Goal: Task Accomplishment & Management: Manage account settings

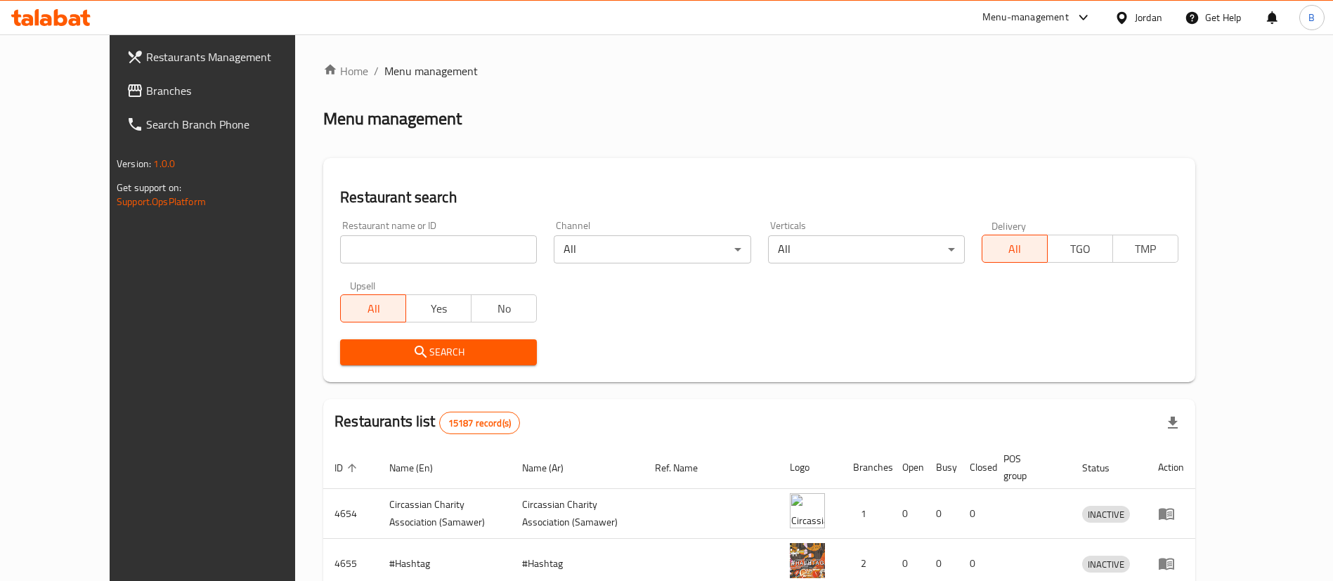
click at [457, 237] on input "search" at bounding box center [438, 249] width 197 height 28
paste input "708518"
type input "708518"
click button "Search" at bounding box center [438, 352] width 197 height 26
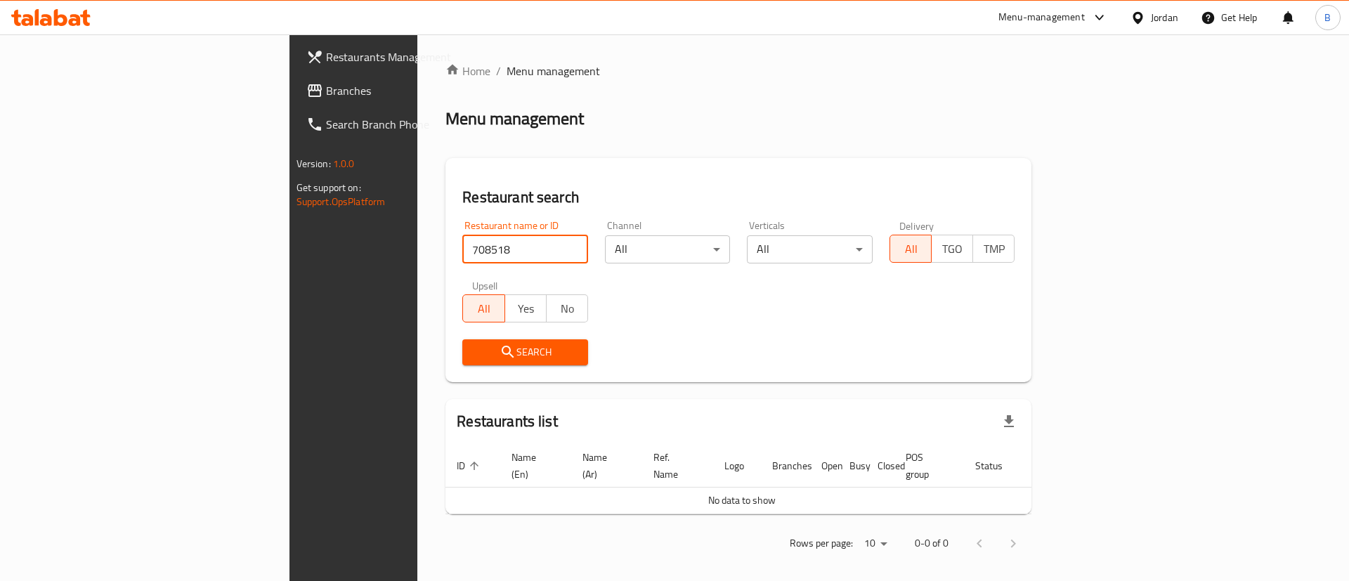
click at [326, 96] on span "Branches" at bounding box center [415, 90] width 178 height 17
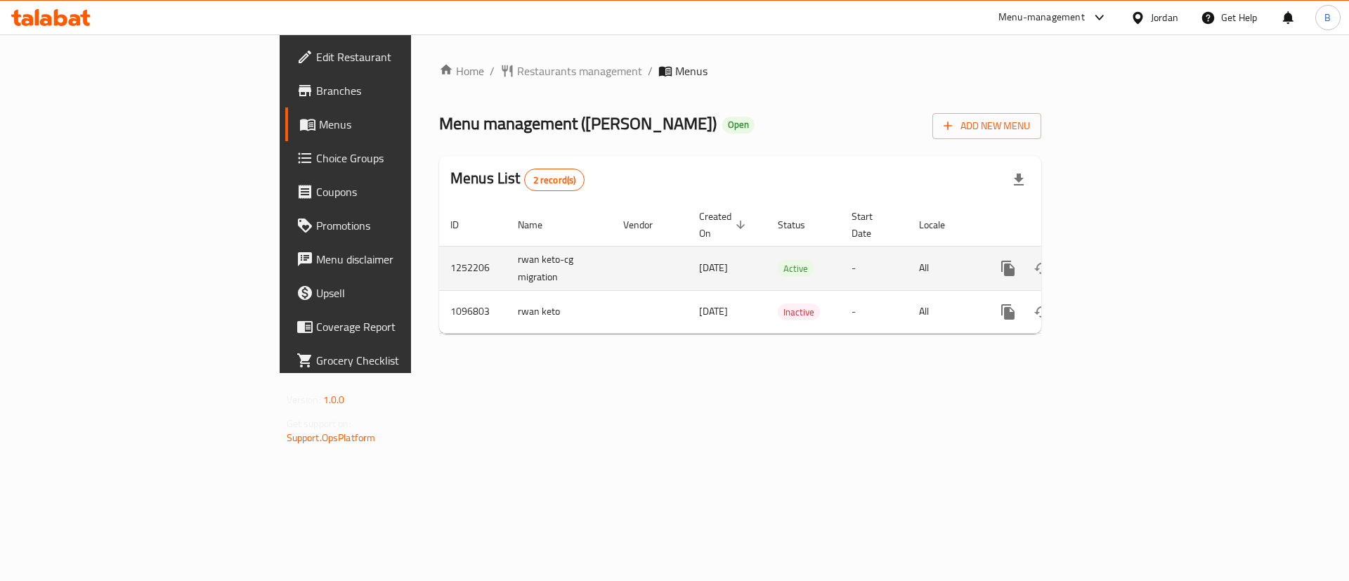
click at [1126, 252] on link "enhanced table" at bounding box center [1109, 269] width 34 height 34
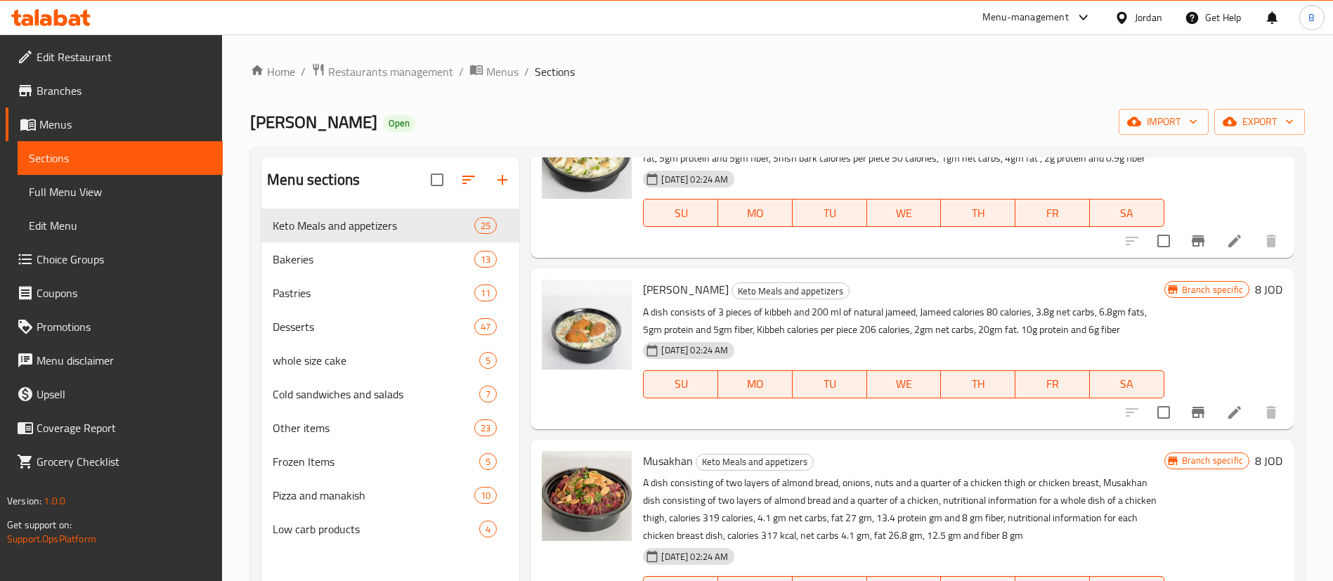
scroll to position [211, 0]
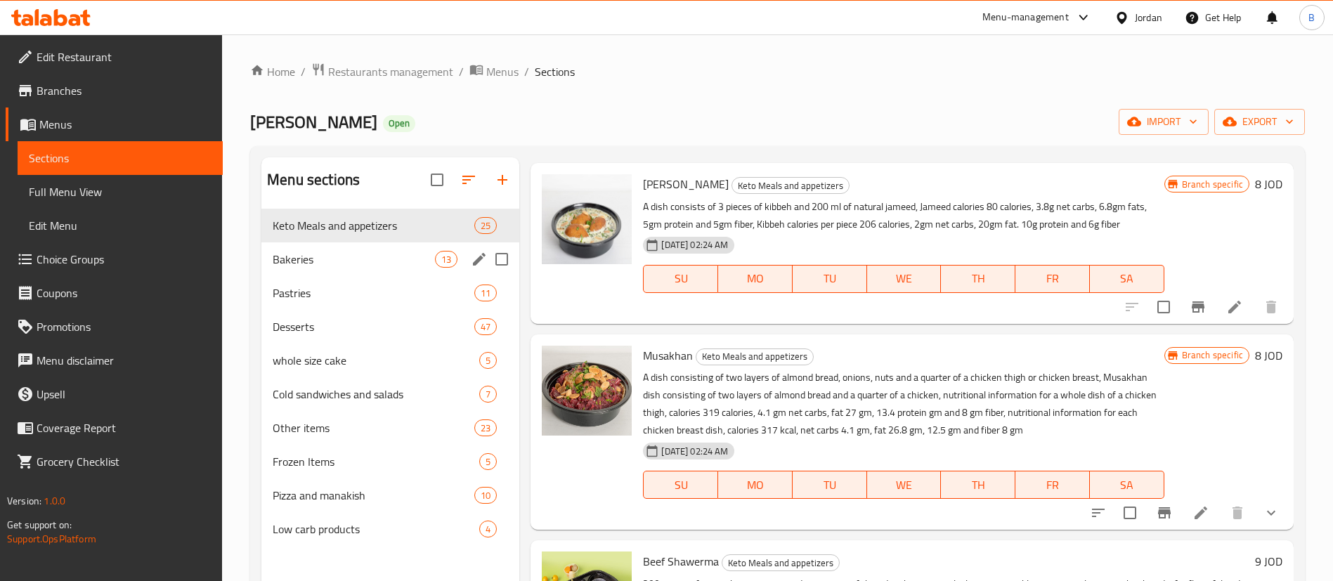
click at [355, 269] on div "Bakeries 13" at bounding box center [390, 259] width 258 height 34
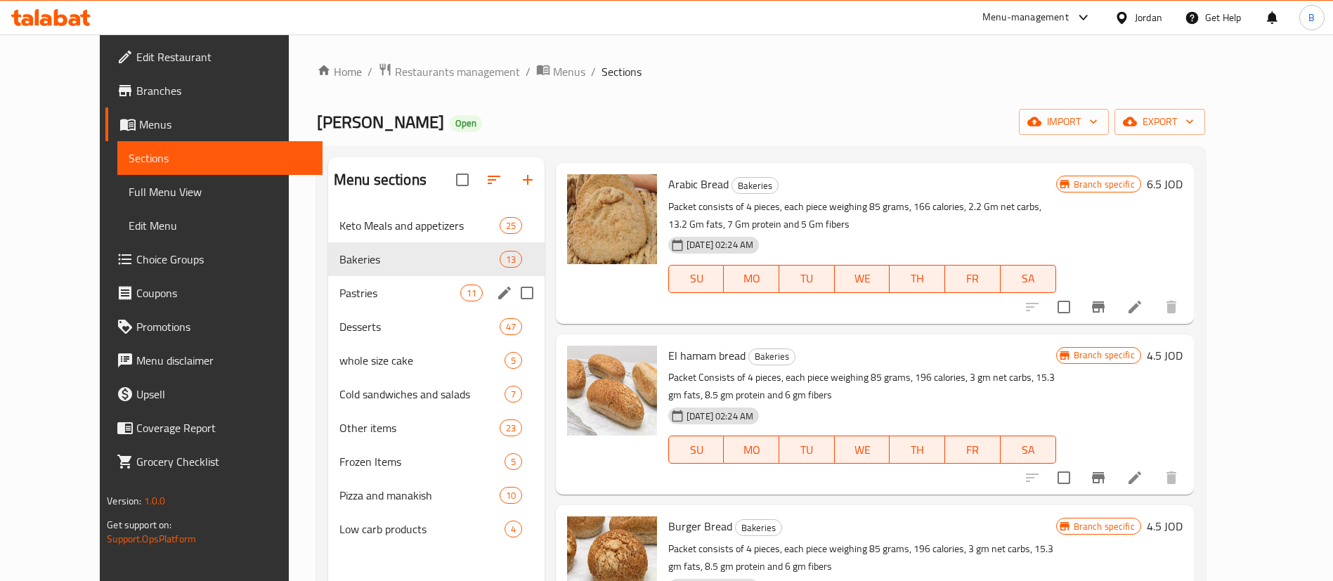
click at [349, 296] on span "Pastries" at bounding box center [399, 293] width 121 height 17
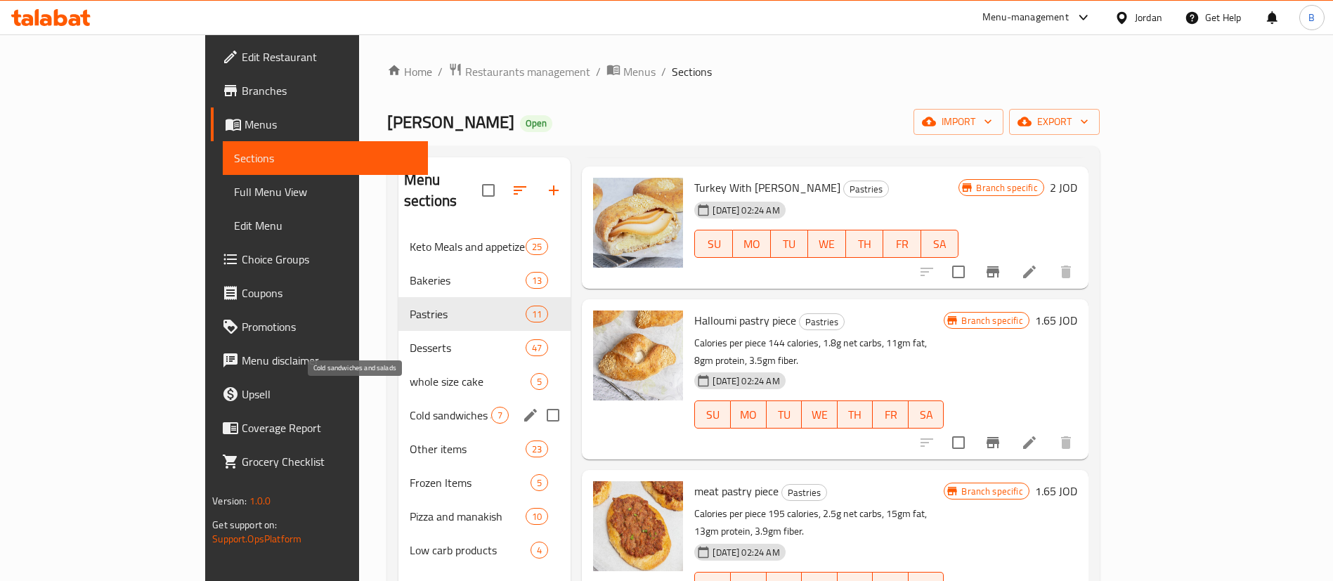
click at [410, 407] on span "Cold sandwiches and salads" at bounding box center [450, 415] width 81 height 17
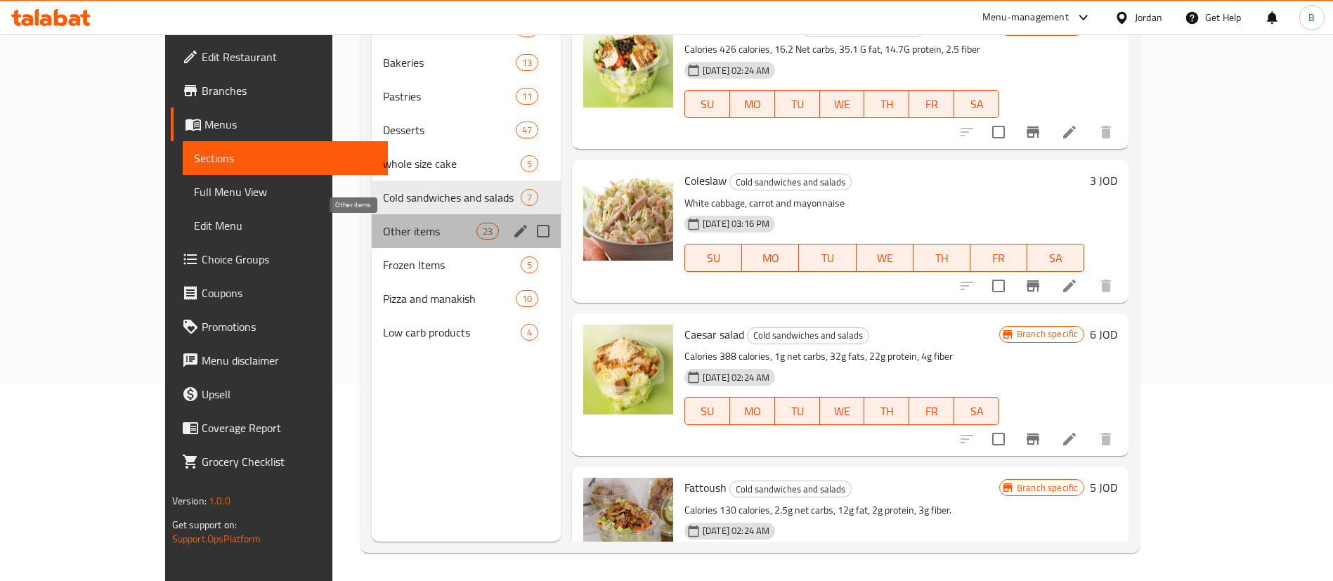
click at [383, 229] on span "Other items" at bounding box center [429, 231] width 93 height 17
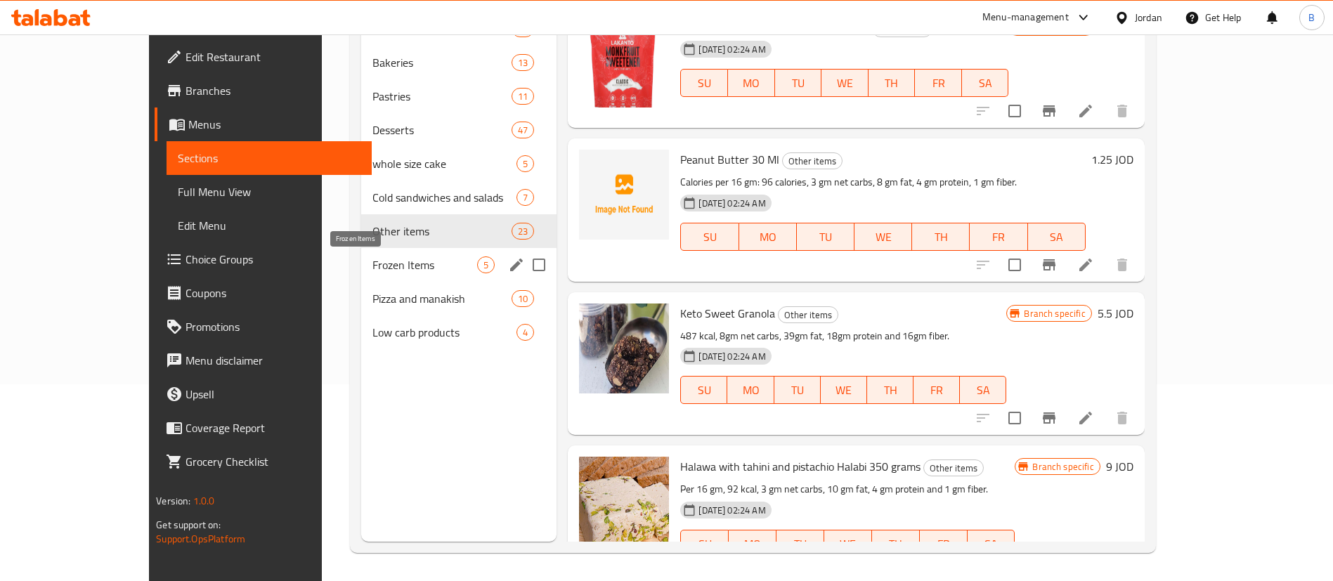
click at [372, 267] on span "Frozen Items" at bounding box center [424, 264] width 105 height 17
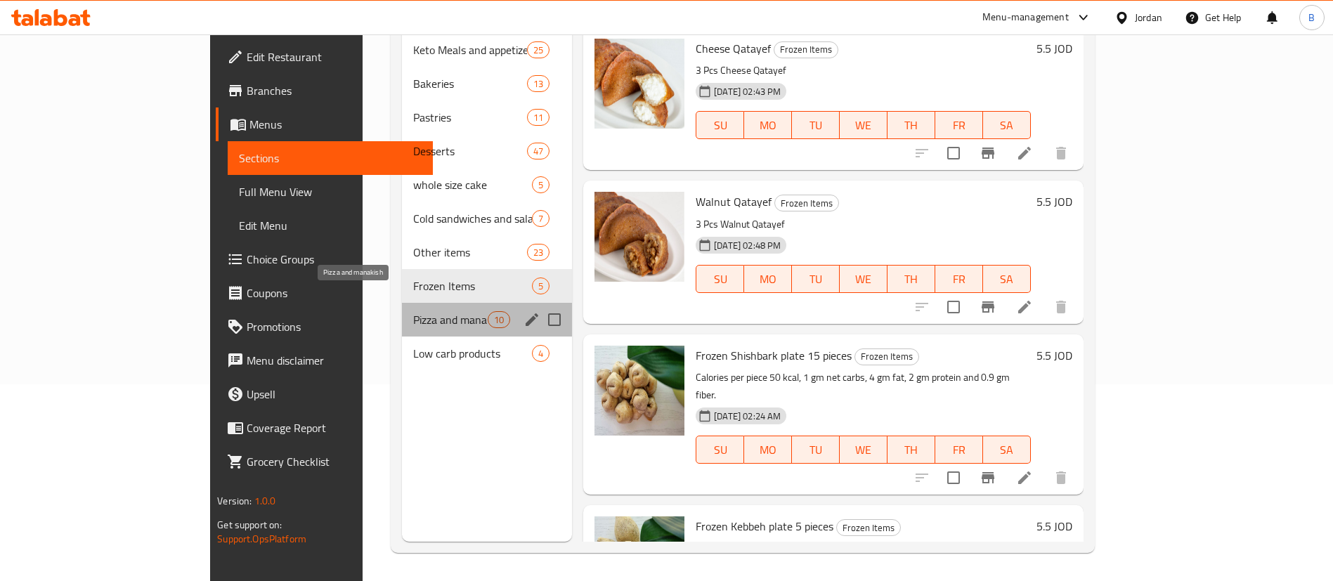
click at [413, 311] on span "Pizza and manakish" at bounding box center [450, 319] width 74 height 17
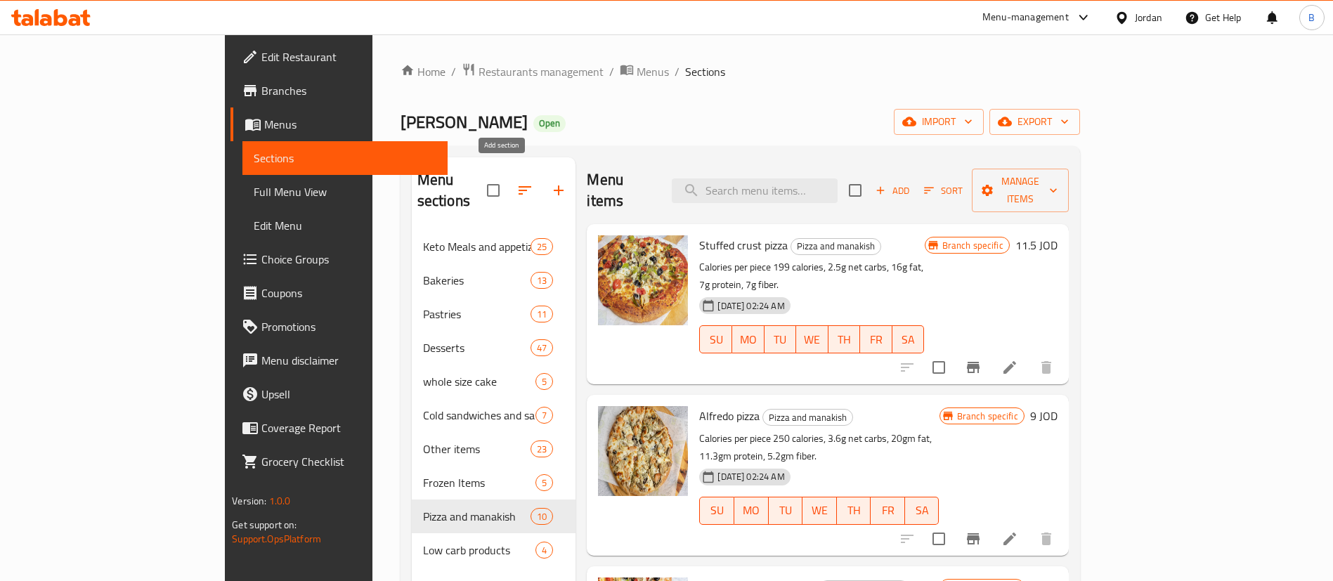
click at [550, 183] on icon "button" at bounding box center [558, 190] width 17 height 17
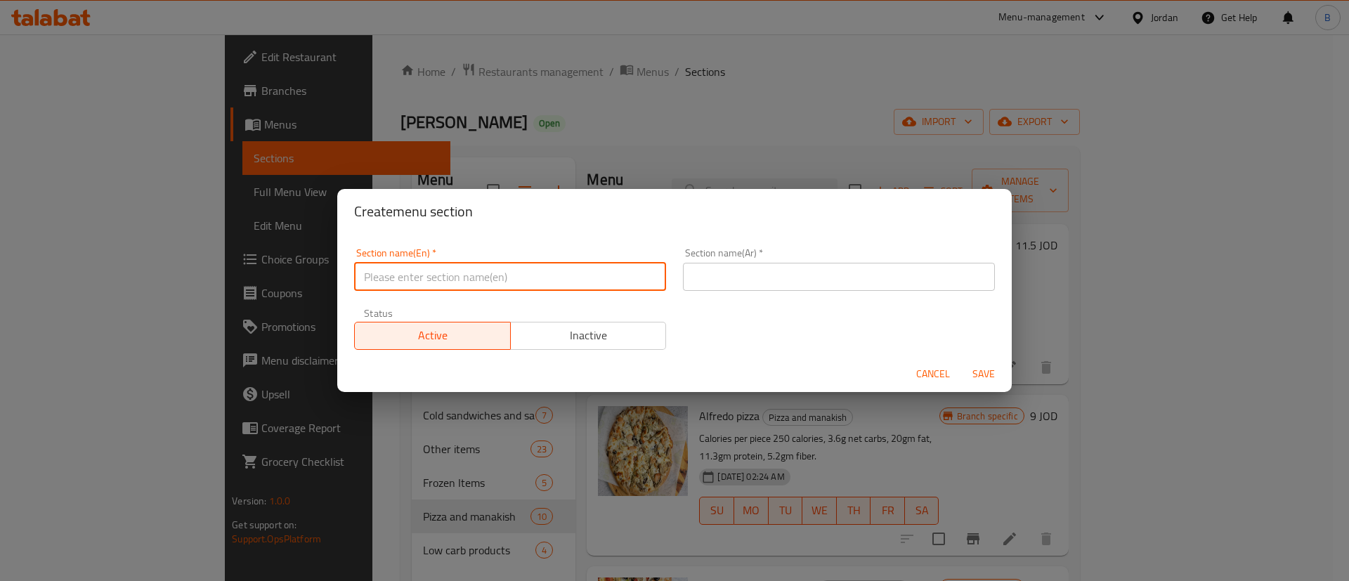
click at [538, 278] on input "text" at bounding box center [510, 277] width 312 height 28
type input "Breakfast"
click at [844, 285] on input "text" at bounding box center [839, 277] width 312 height 28
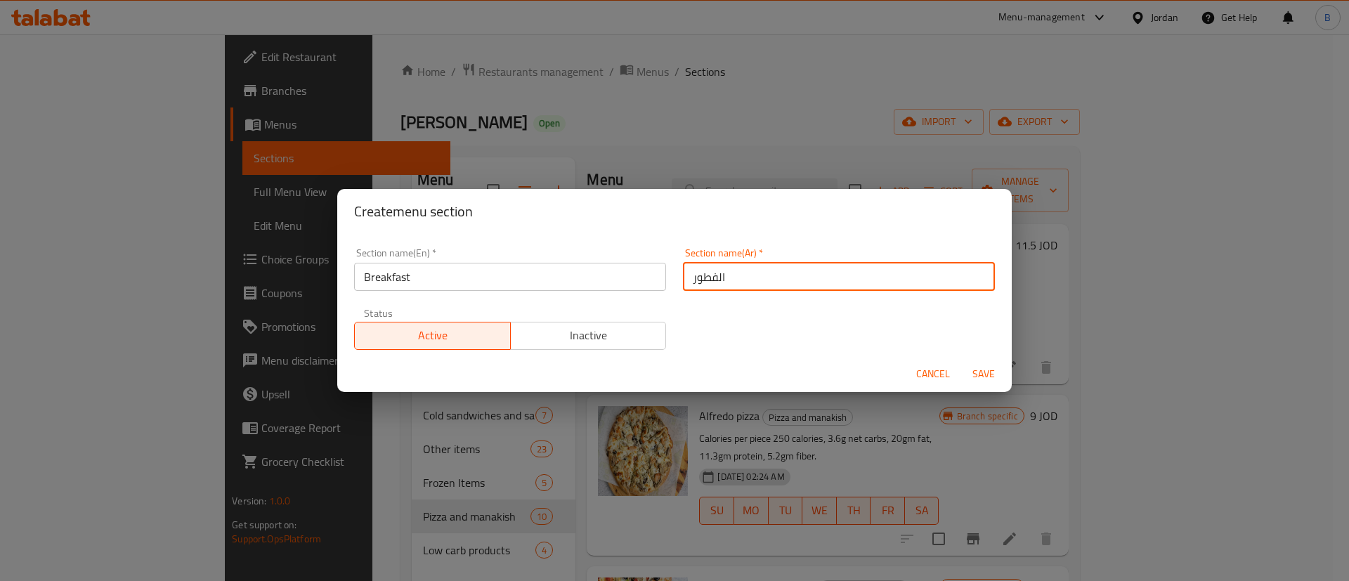
type input "الفطور"
click at [971, 373] on span "Save" at bounding box center [984, 374] width 34 height 18
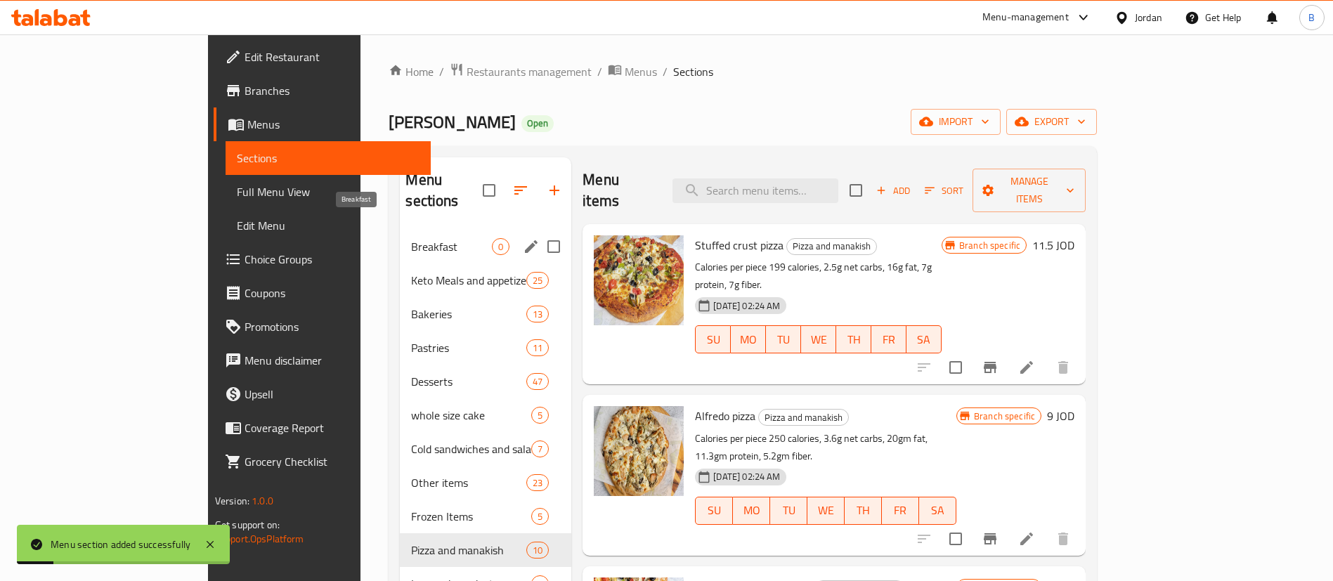
click at [411, 238] on span "Breakfast" at bounding box center [451, 246] width 81 height 17
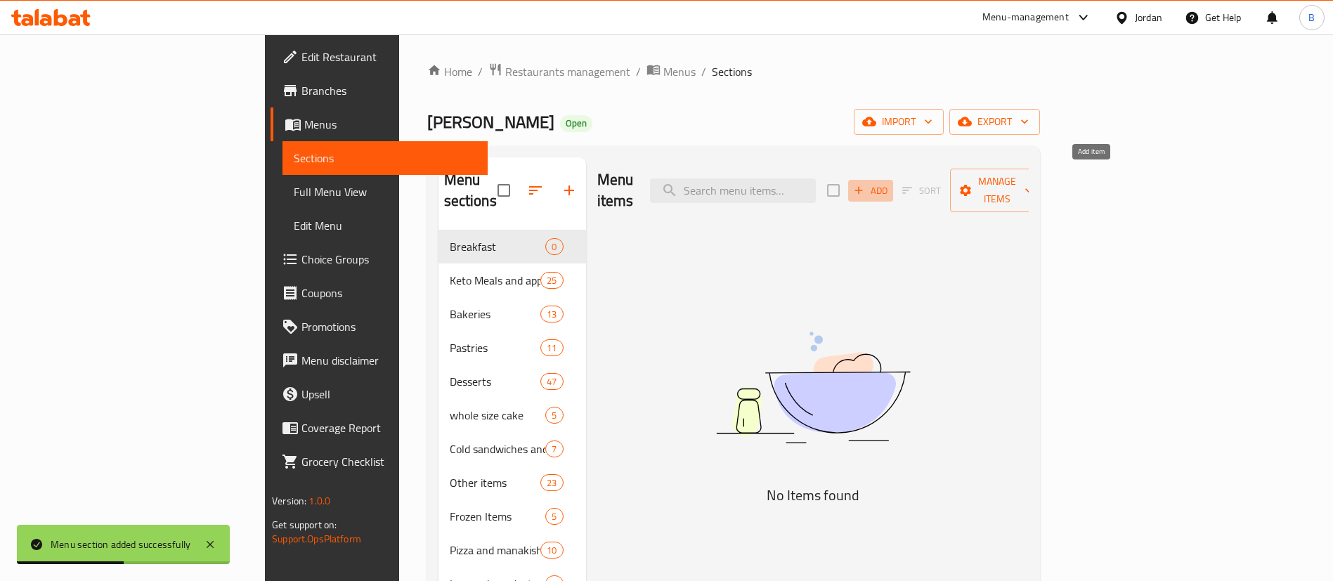
click at [889, 184] on span "Add" at bounding box center [870, 191] width 38 height 16
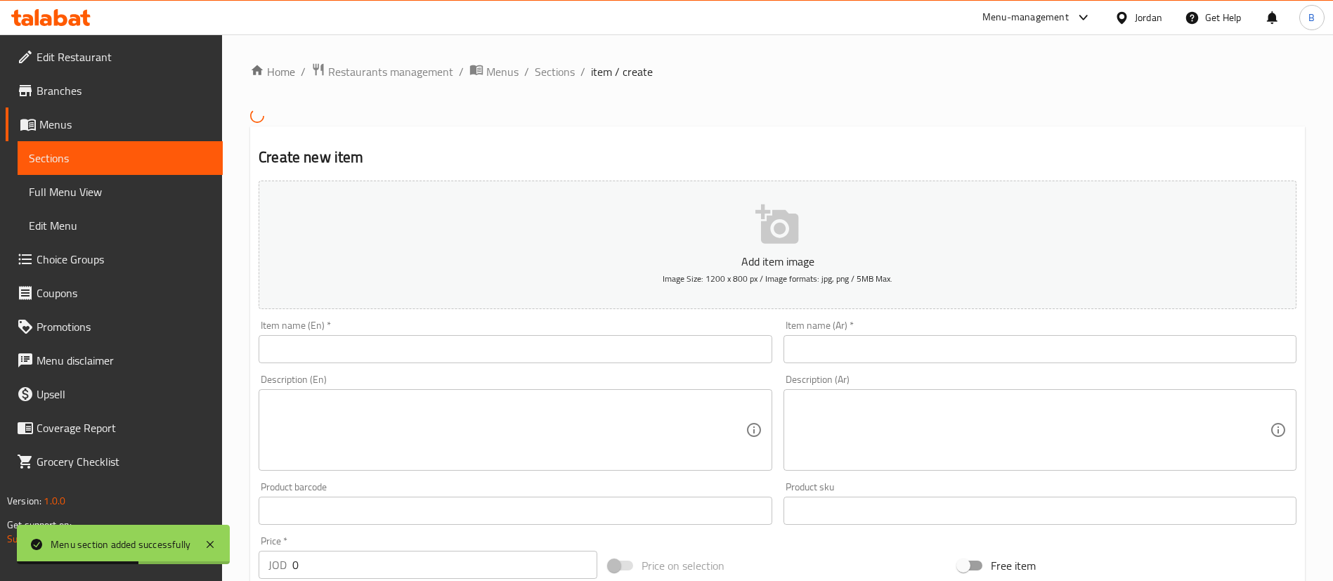
click at [603, 348] on input "text" at bounding box center [515, 349] width 513 height 28
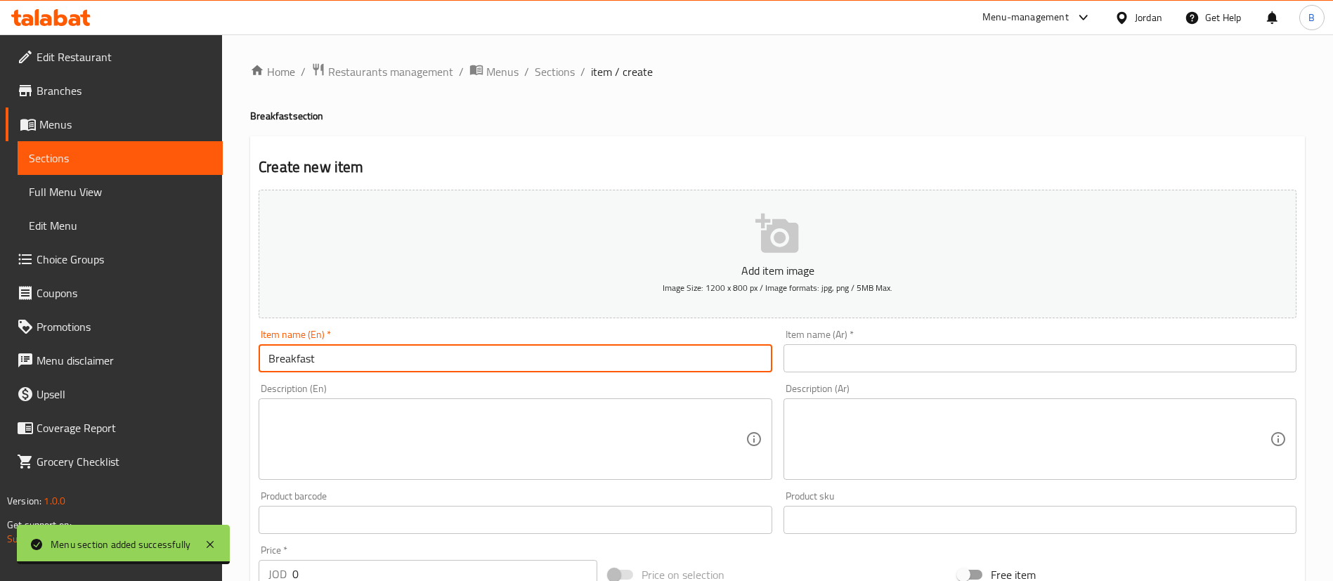
type input "Breakfast"
drag, startPoint x: 844, startPoint y: 365, endPoint x: 848, endPoint y: 409, distance: 43.8
click at [844, 366] on input "text" at bounding box center [1039, 358] width 513 height 28
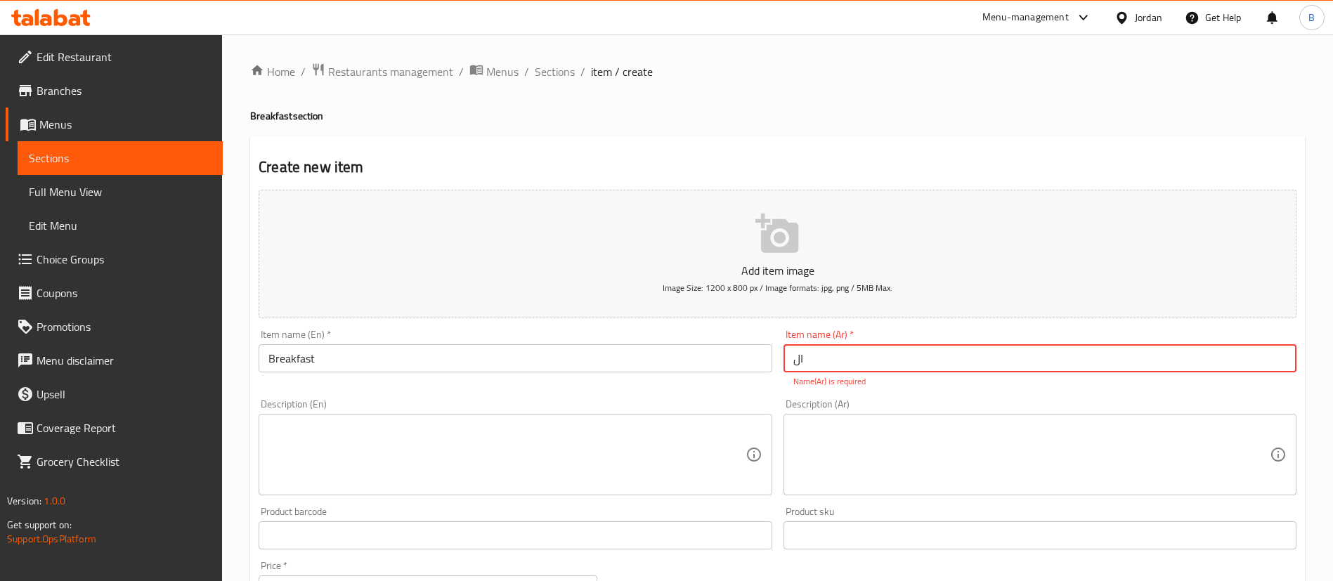
click at [407, 363] on input "Breakfast" at bounding box center [515, 358] width 513 height 28
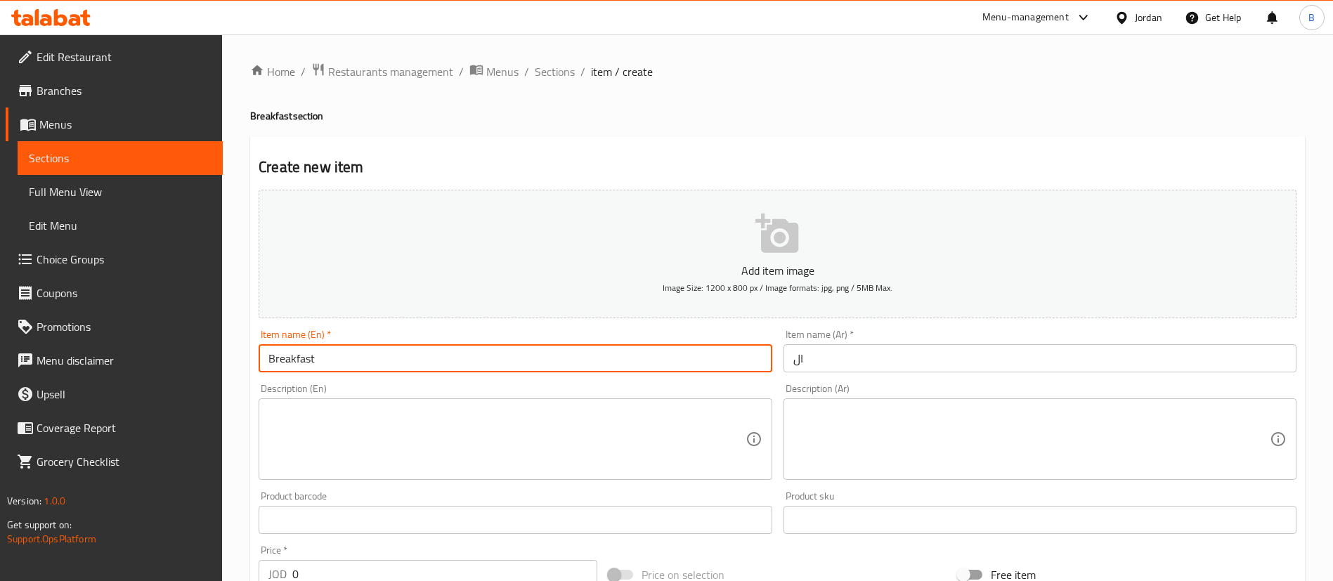
click at [861, 367] on input "ال" at bounding box center [1039, 358] width 513 height 28
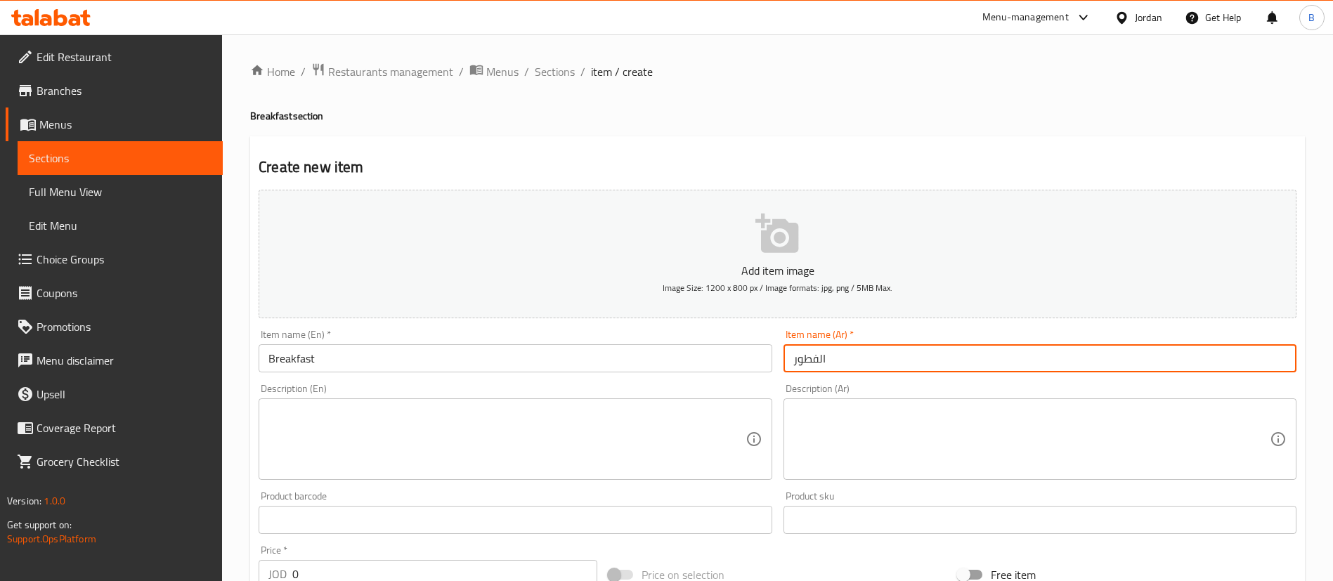
type input "الفطور"
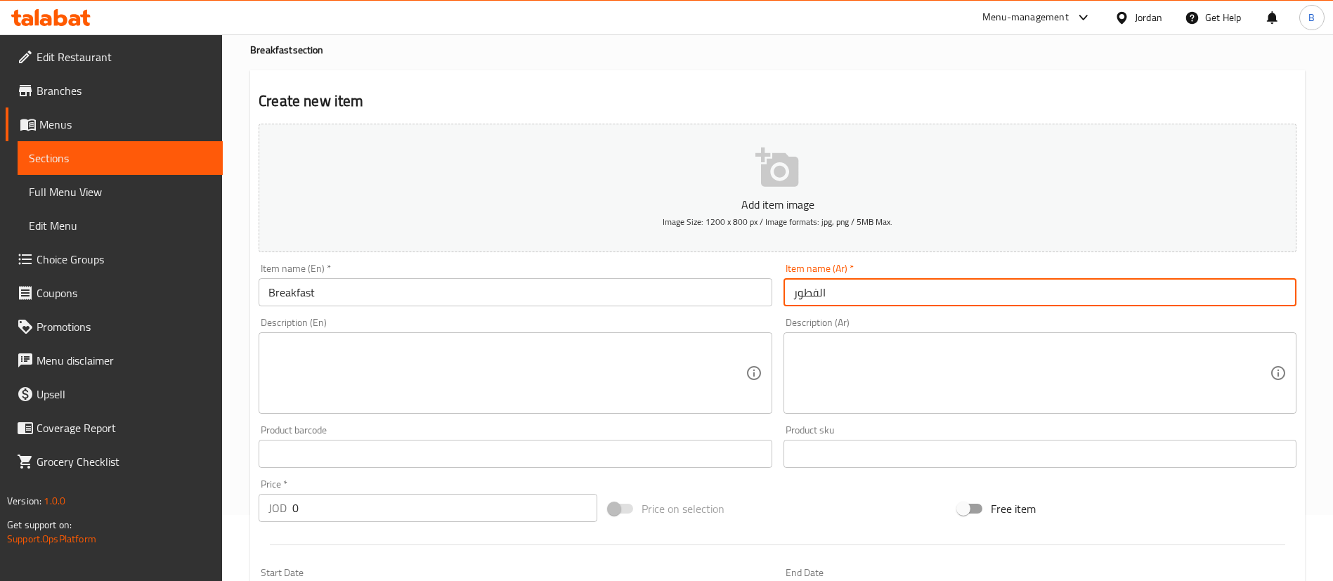
scroll to position [105, 0]
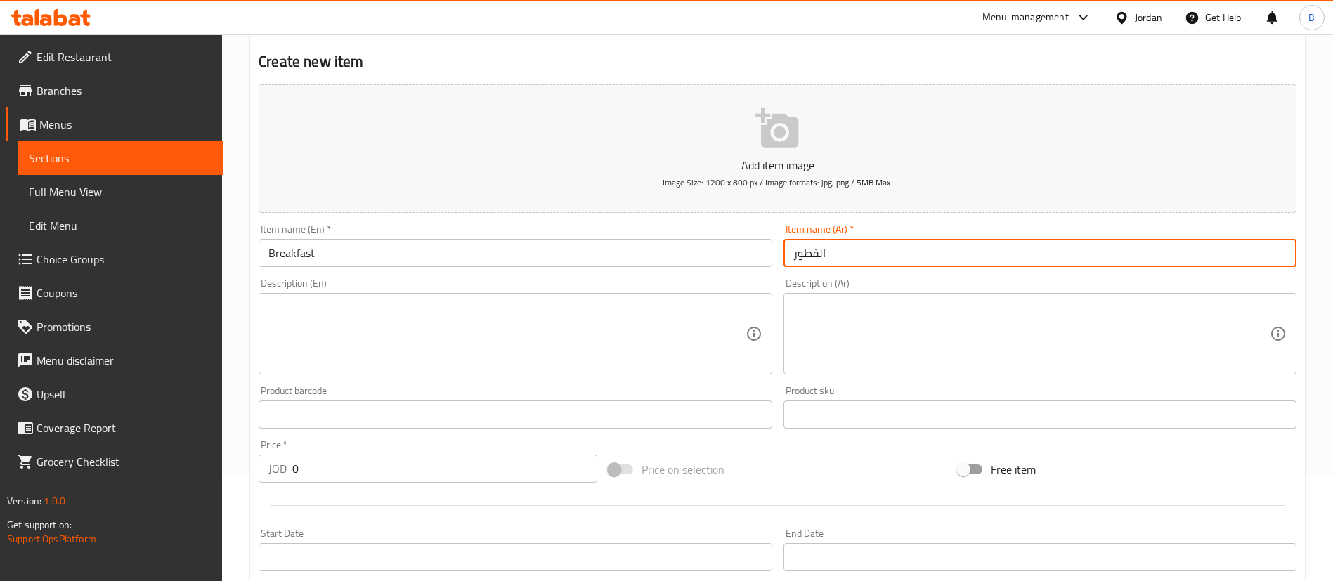
drag, startPoint x: 331, startPoint y: 481, endPoint x: 191, endPoint y: 445, distance: 144.5
click at [195, 446] on div "Edit Restaurant Branches Menus Sections Full Menu View Edit Menu Choice Groups …" at bounding box center [666, 408] width 1333 height 958
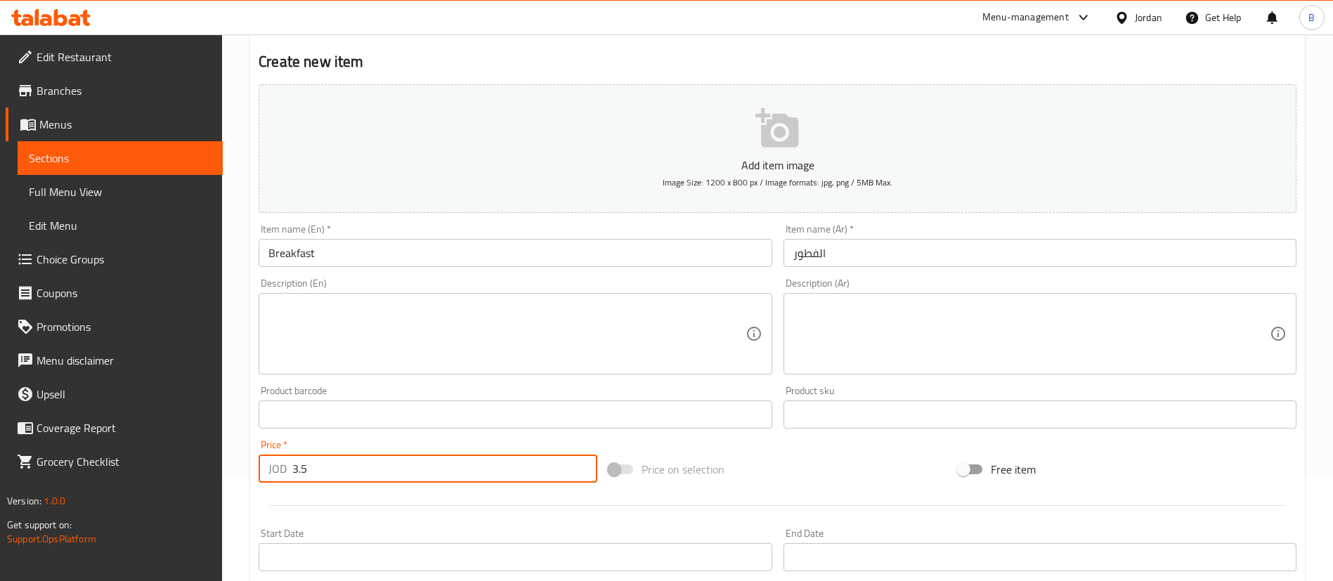
type input "3.5"
click at [488, 329] on textarea at bounding box center [506, 334] width 476 height 67
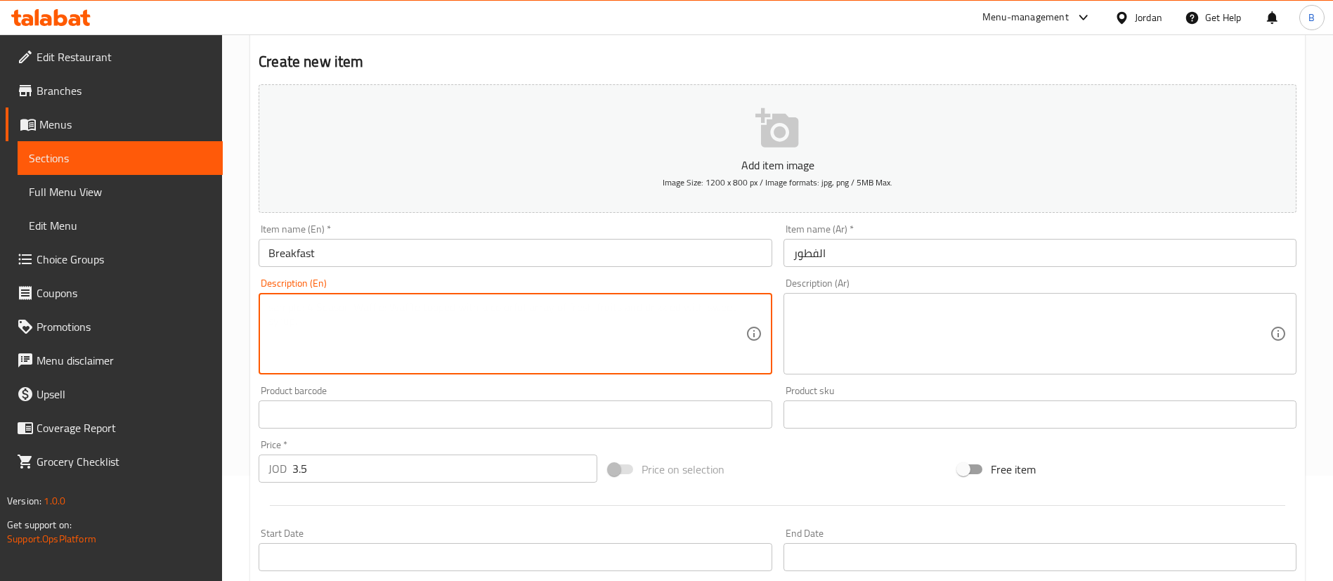
paste textarea "35gm Hummus- 35 gm qalayeh - 35 gm veggies- 1 boiled egg- 35 gm mix cheese- 15 …"
type textarea "35gm Hummus- 35 gm qalayeh - 35 gm veggies- 1 boiled egg- 35 gm mix cheese- 15 …"
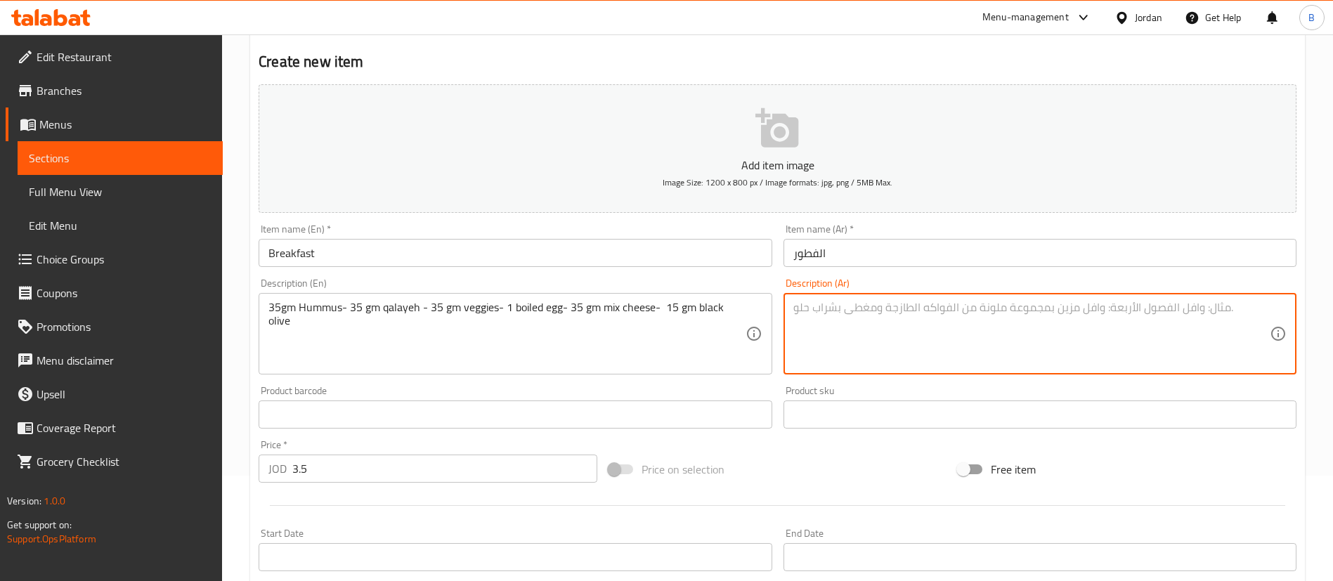
click at [839, 320] on textarea at bounding box center [1031, 334] width 476 height 67
paste textarea "٣٥ غرام حمص - ٣٥ غرام قلاية - ٣٥ غرام خضراوات - بيضة مسلوقة واحدة - ٣٥ غرام جبن…"
type textarea "٣٥ غرام حمص - ٣٥ غرام قلاية - ٣٥ غرام خضراوات - بيضة مسلوقة واحدة - ٣٥ غرام جبن…"
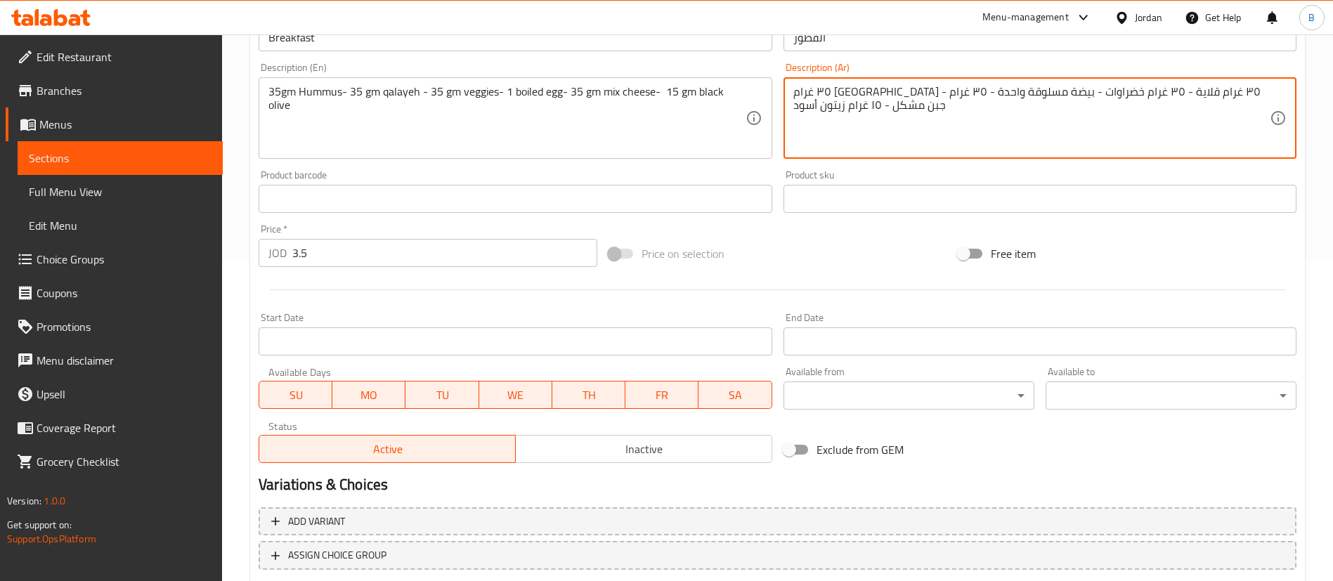
scroll to position [412, 0]
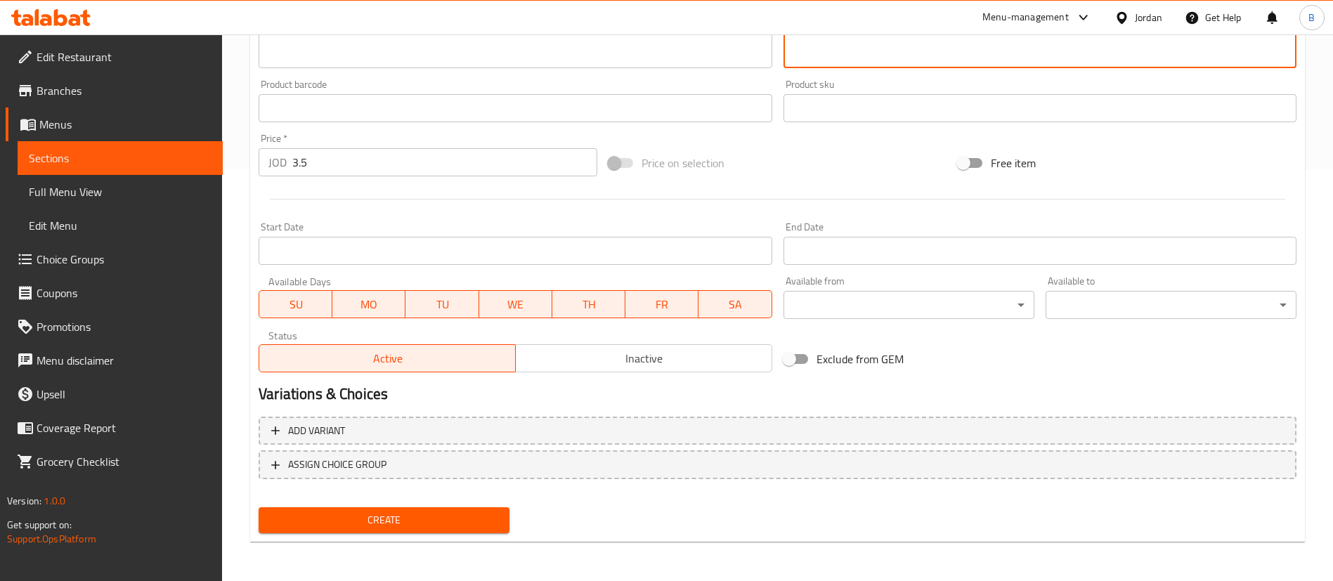
click at [368, 523] on span "Create" at bounding box center [384, 520] width 228 height 18
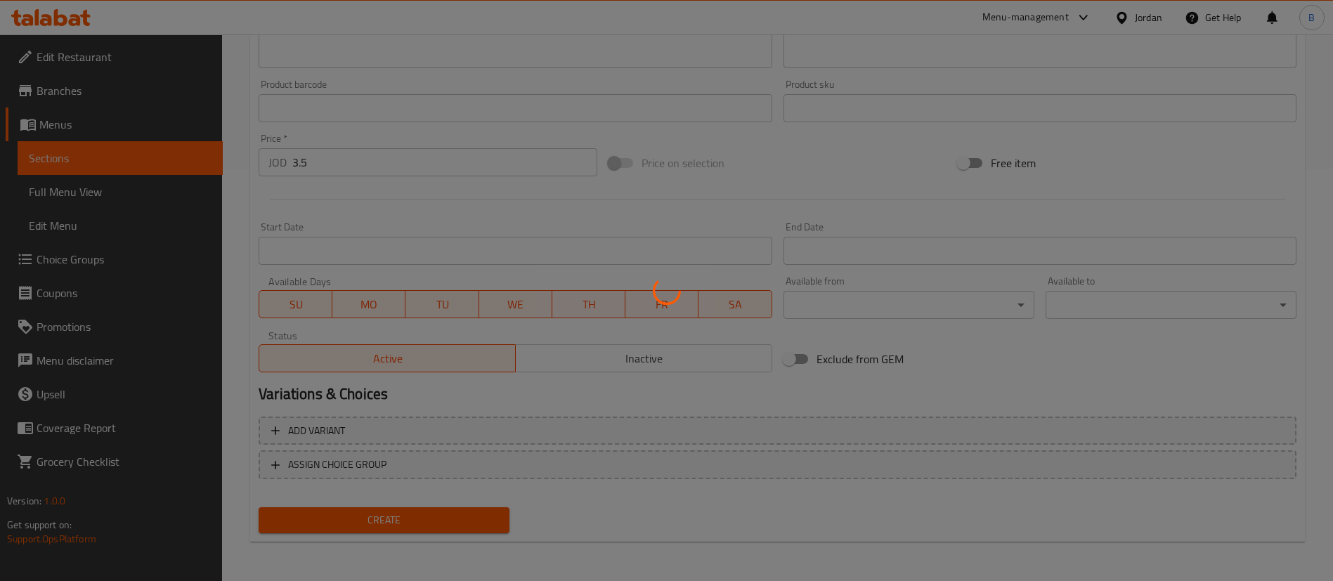
type input "0"
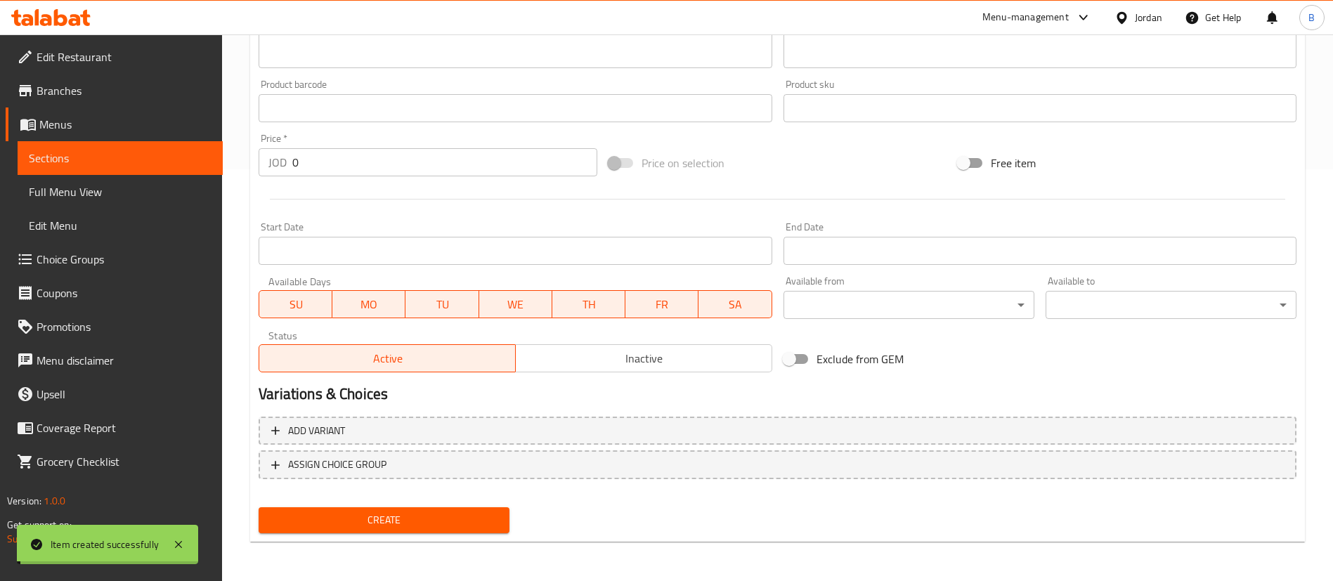
click at [65, 262] on span "Choice Groups" at bounding box center [124, 259] width 175 height 17
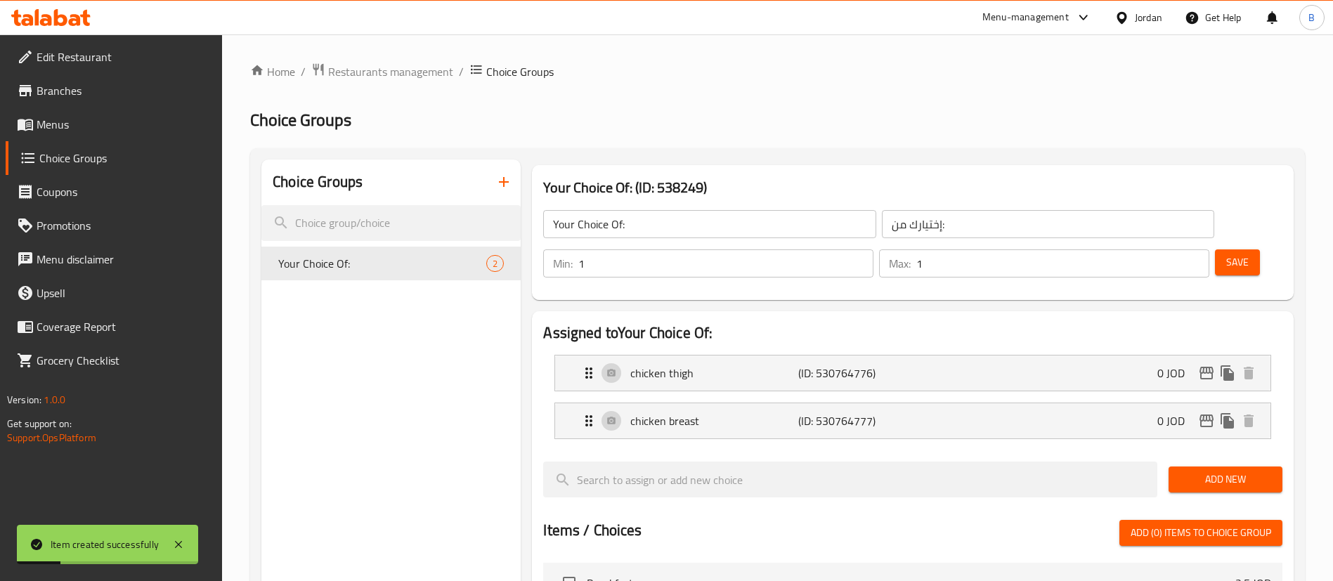
click at [507, 181] on icon "button" at bounding box center [504, 182] width 10 height 10
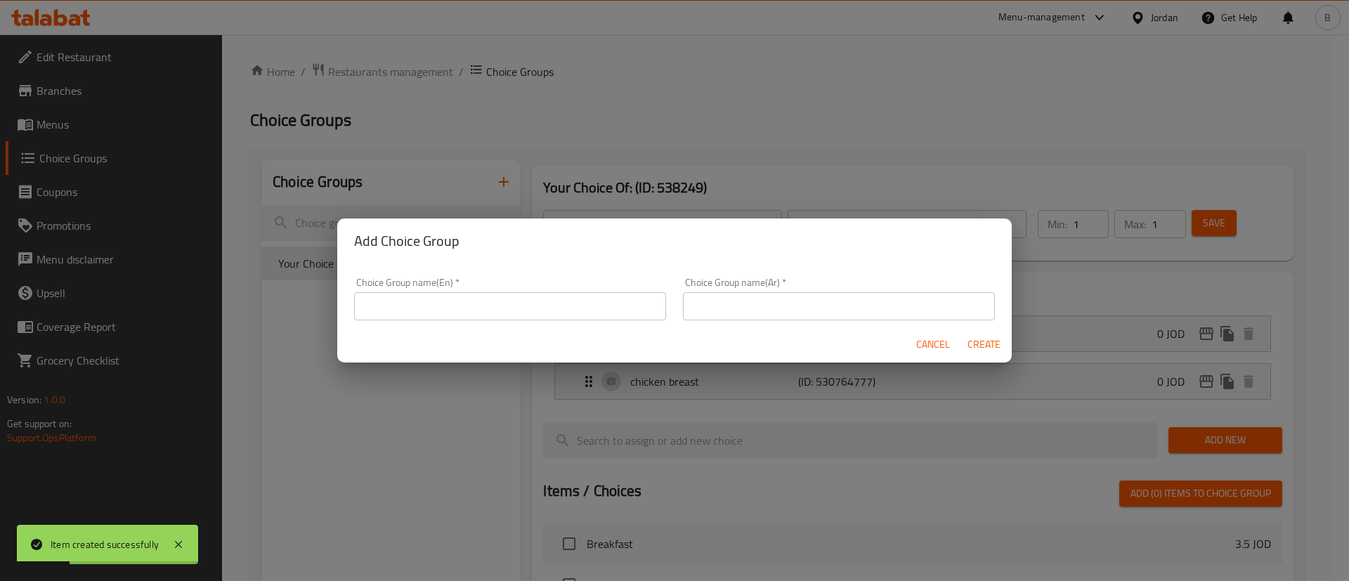
click at [462, 299] on input "text" at bounding box center [510, 306] width 312 height 28
type input "a"
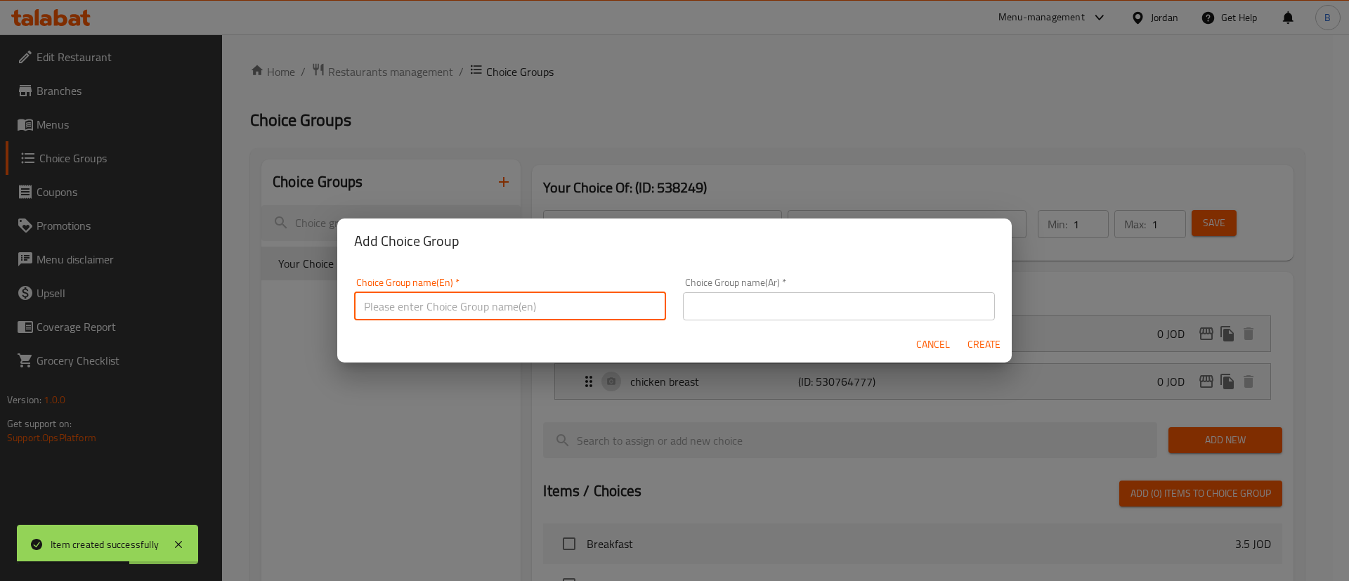
type input "x"
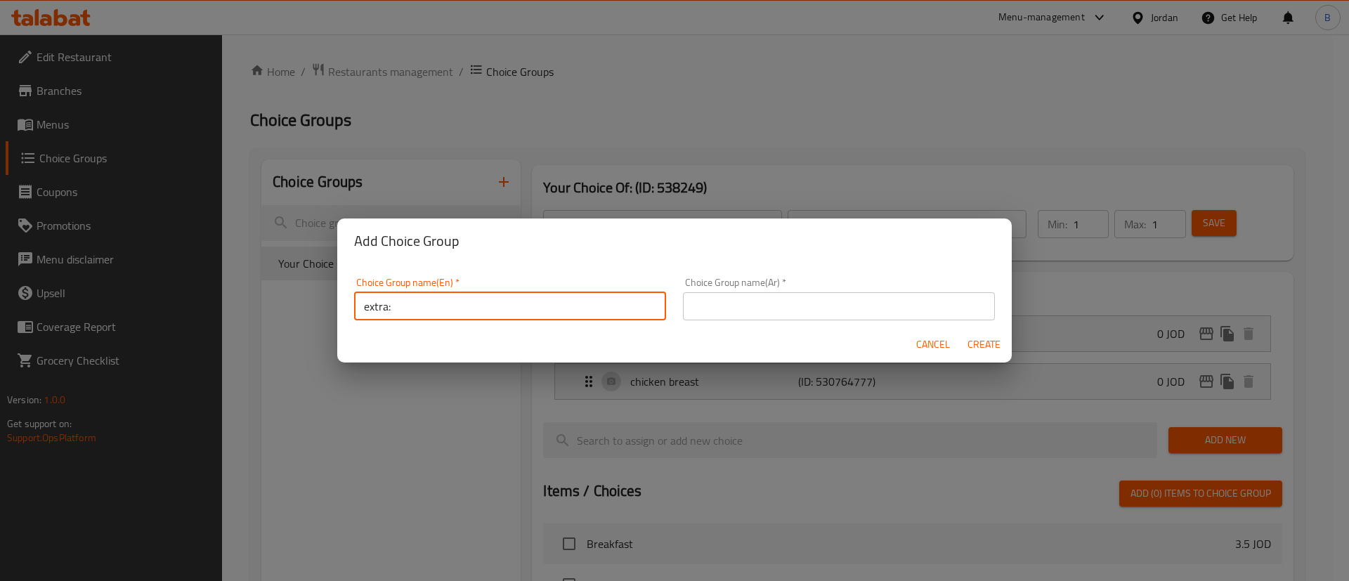
type input "extra:"
click at [774, 313] on input "text" at bounding box center [839, 306] width 312 height 28
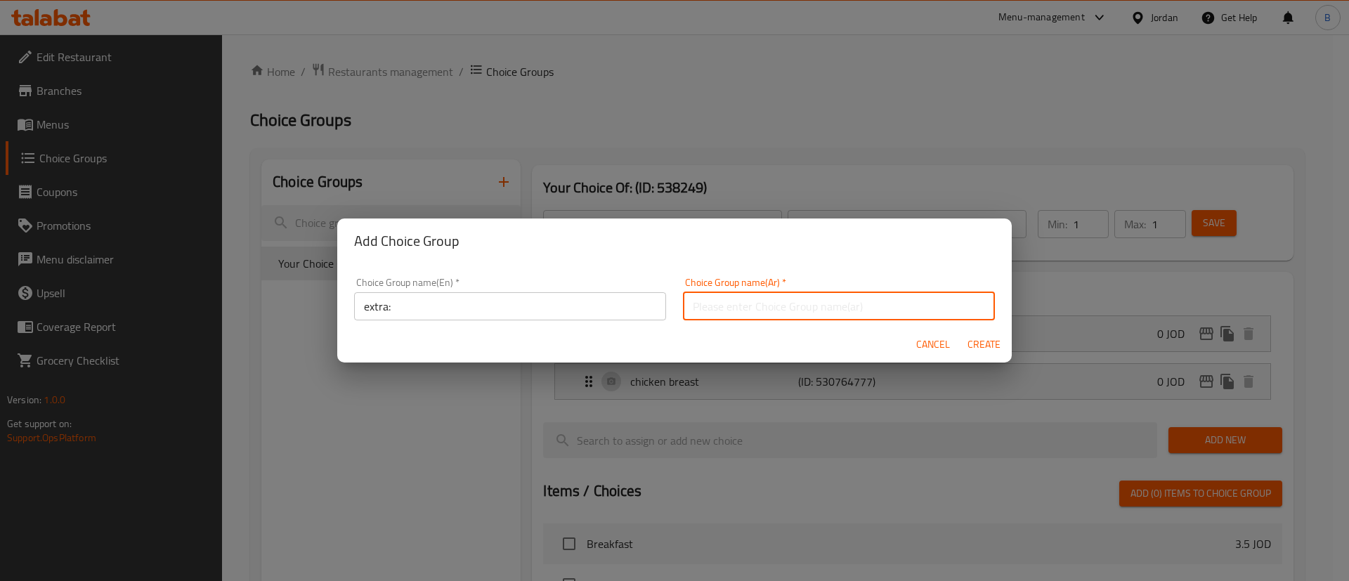
type input "اضافة"
click at [979, 341] on span "Create" at bounding box center [984, 345] width 34 height 18
type input "extra:"
type input "اضافة"
type input "0"
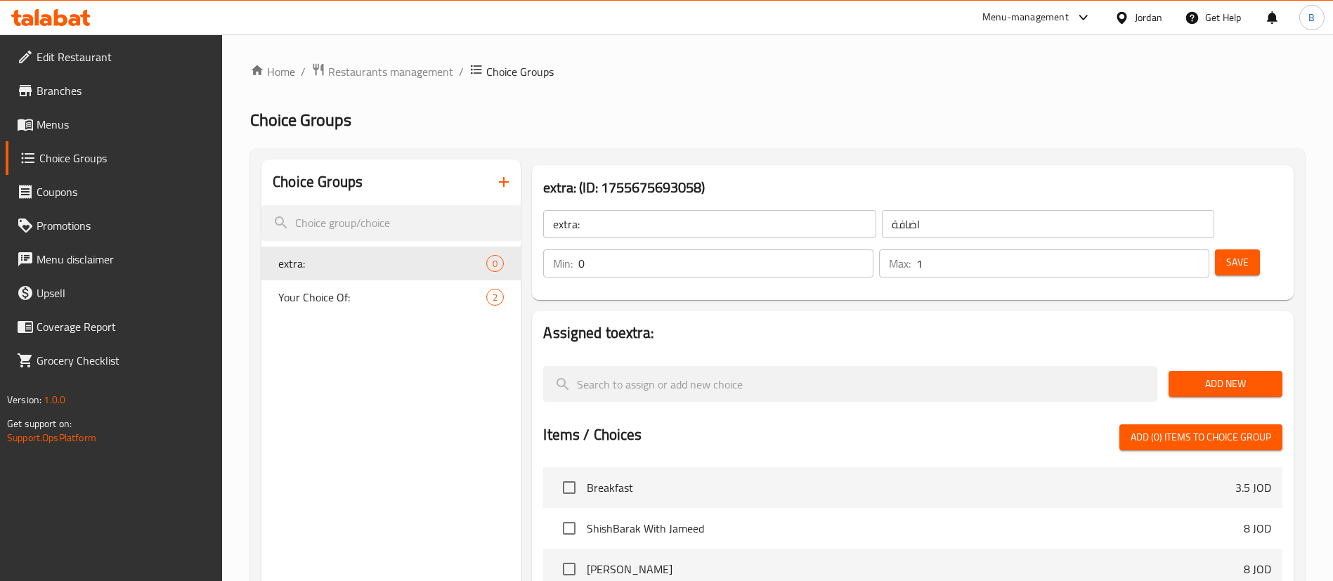
click at [1171, 249] on input "1" at bounding box center [1062, 263] width 293 height 28
click at [1171, 249] on input "2" at bounding box center [1062, 263] width 293 height 28
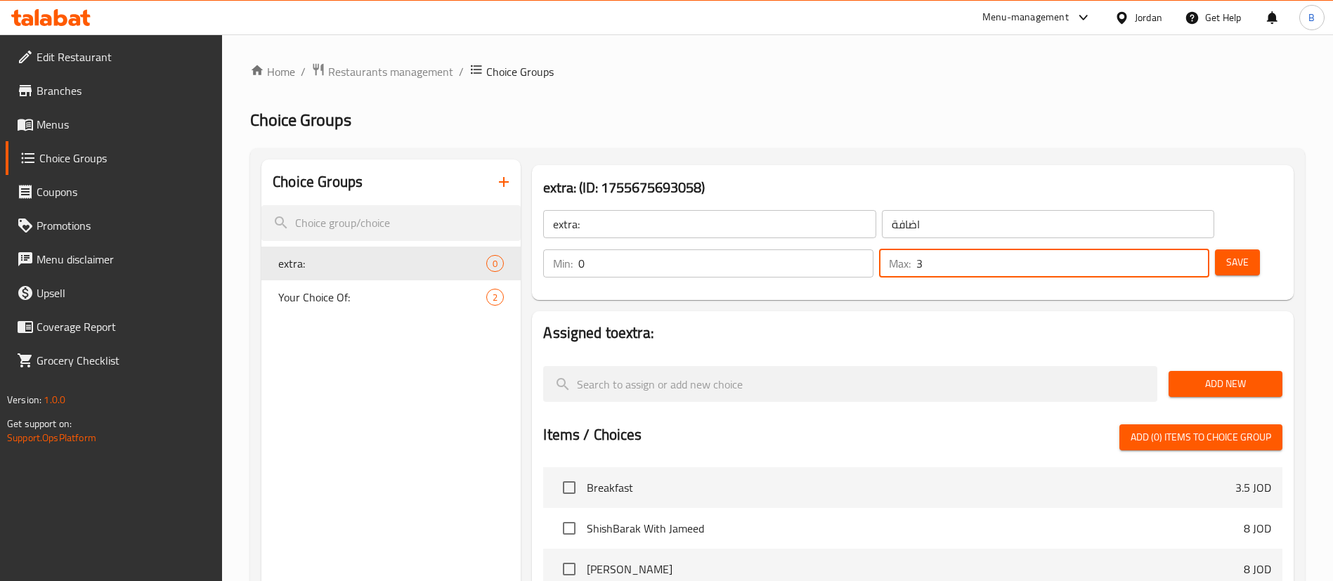
type input "3"
click at [1171, 249] on input "3" at bounding box center [1062, 263] width 293 height 28
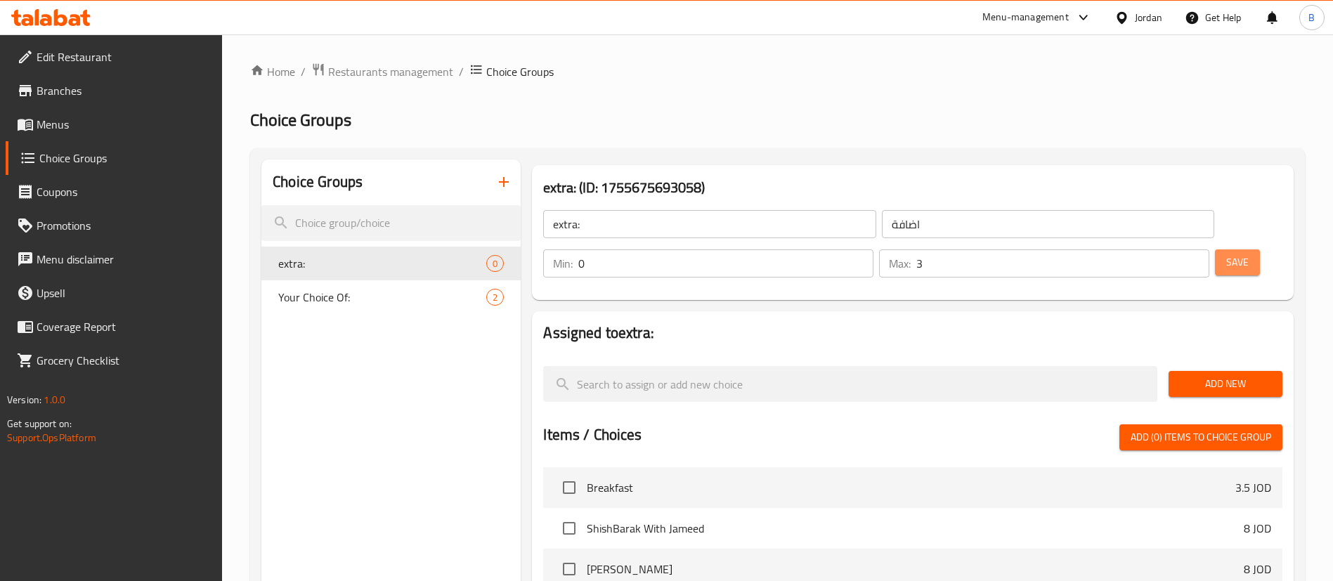
click at [1215, 249] on button "Save" at bounding box center [1237, 262] width 45 height 26
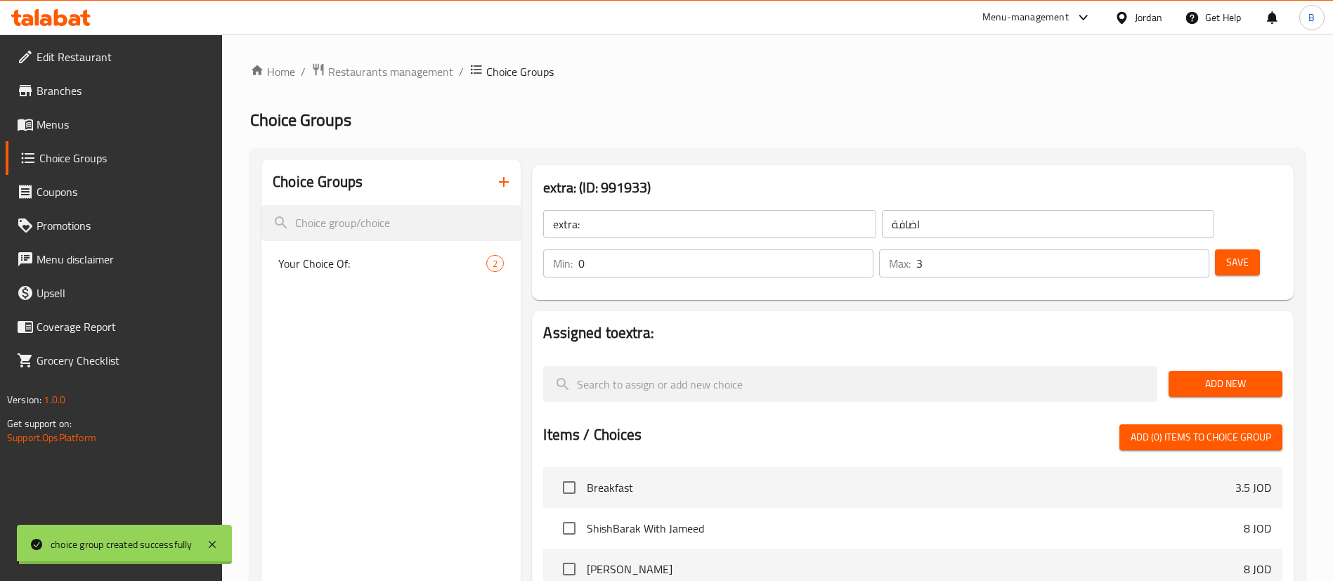
click at [1191, 375] on span "Add New" at bounding box center [1225, 384] width 91 height 18
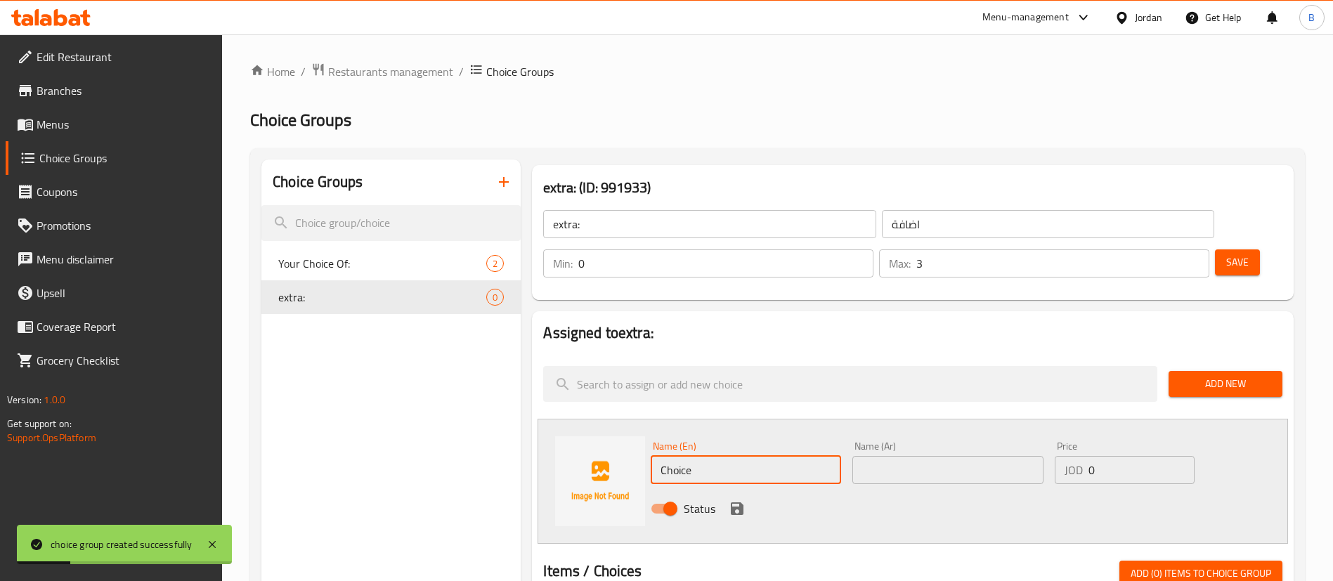
drag, startPoint x: 711, startPoint y: 427, endPoint x: 410, endPoint y: 381, distance: 304.2
paste input "Green cola"
type input "Green cola"
click at [903, 456] on input "text" at bounding box center [947, 470] width 190 height 28
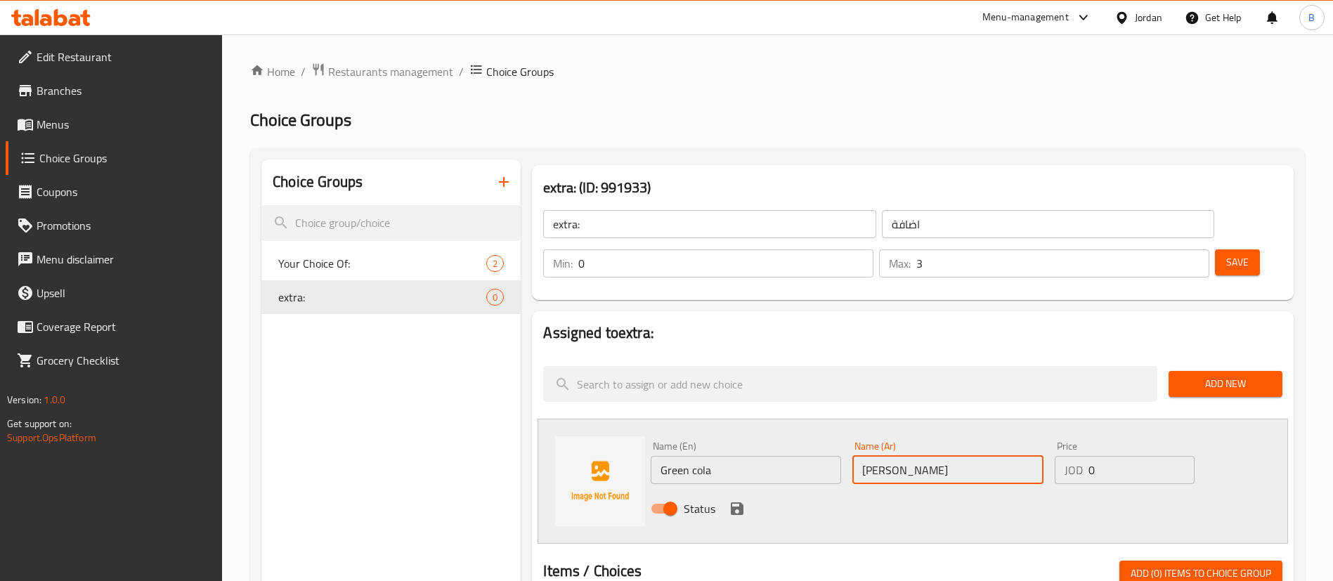
type input "كولا خضرا"
click at [735, 502] on icon "save" at bounding box center [737, 508] width 13 height 13
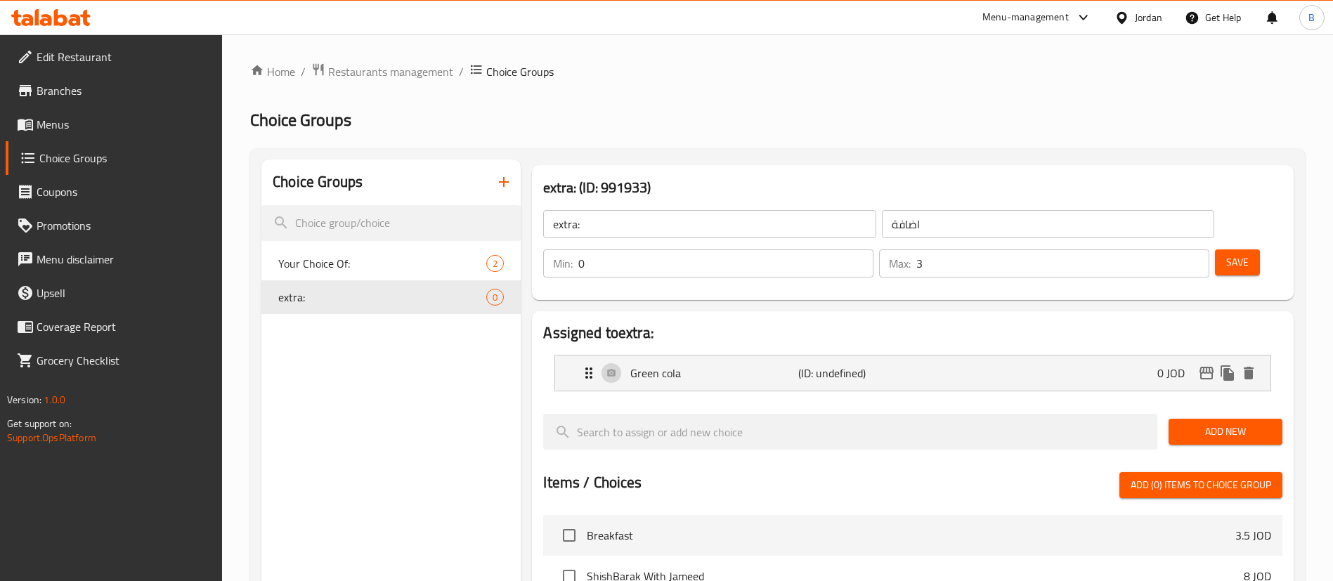
click at [1239, 423] on span "Add New" at bounding box center [1225, 432] width 91 height 18
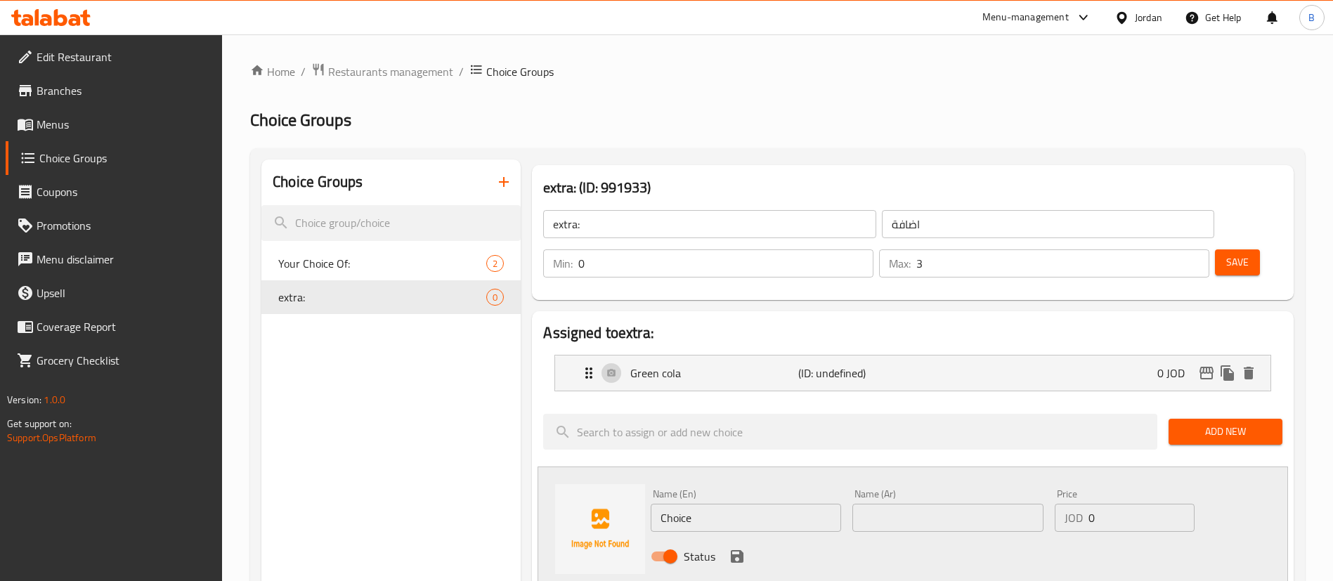
drag, startPoint x: 764, startPoint y: 475, endPoint x: 390, endPoint y: 445, distance: 375.0
type input "Toast bread"
drag, startPoint x: 928, startPoint y: 454, endPoint x: 908, endPoint y: 471, distance: 26.4
click at [925, 489] on div "Name (Ar) Name (Ar)" at bounding box center [947, 510] width 190 height 43
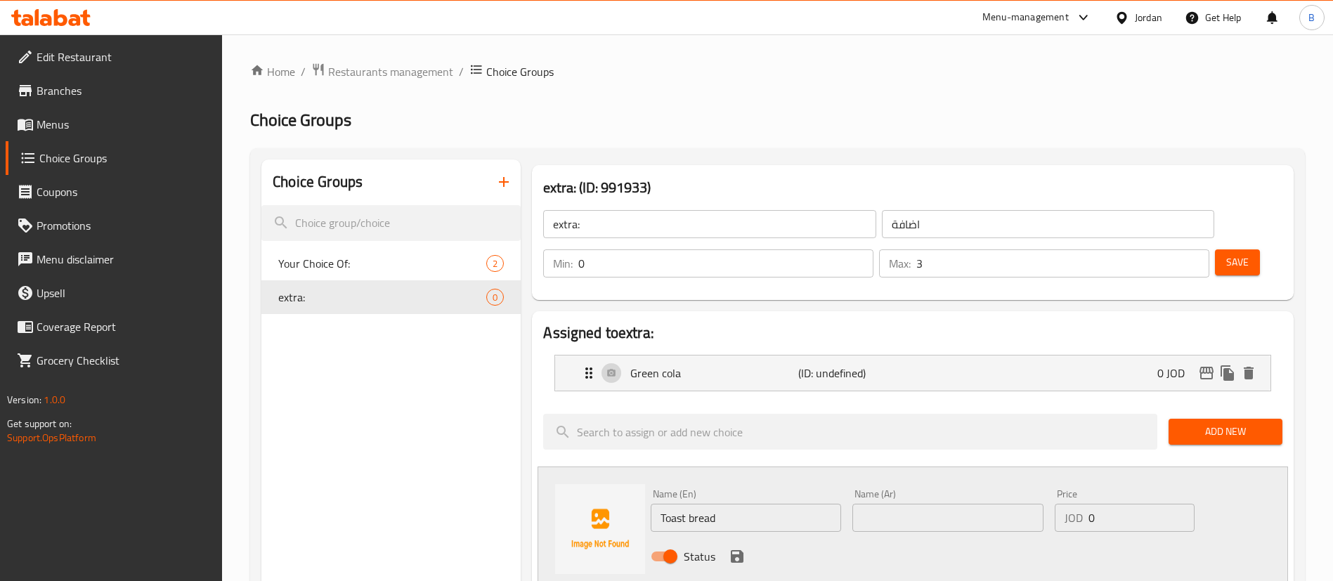
click at [896, 537] on div "Status" at bounding box center [947, 556] width 605 height 38
click at [907, 504] on input "text" at bounding box center [947, 518] width 190 height 28
type input "خبز توست"
click at [736, 550] on icon "save" at bounding box center [737, 556] width 13 height 13
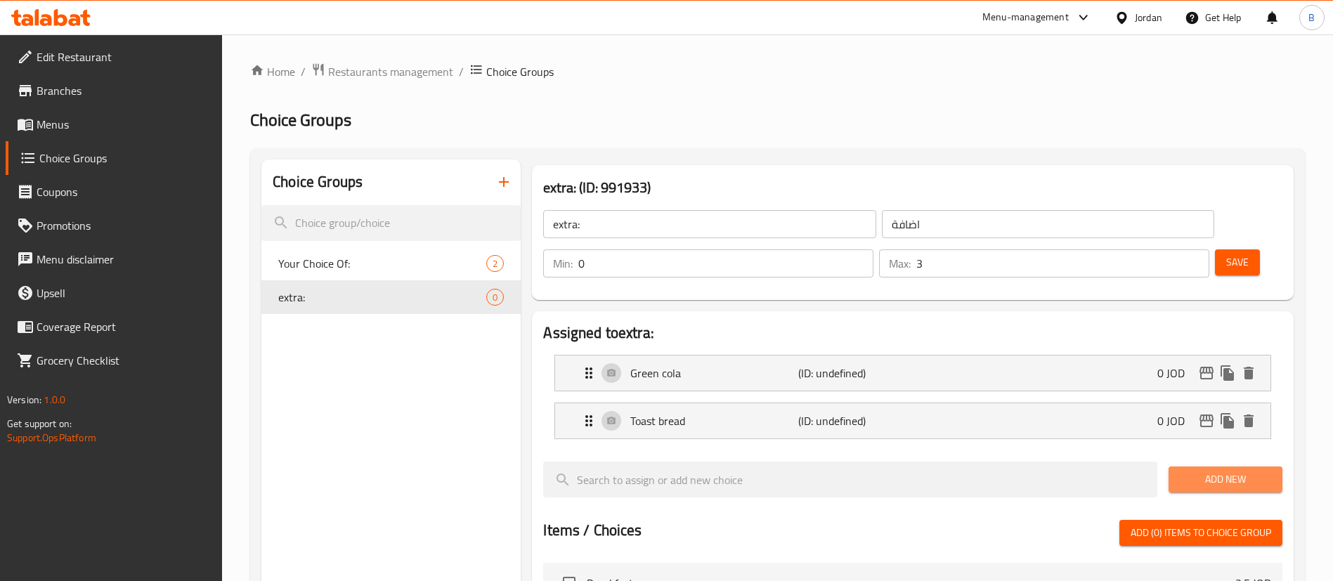
click at [1194, 471] on span "Add New" at bounding box center [1225, 480] width 91 height 18
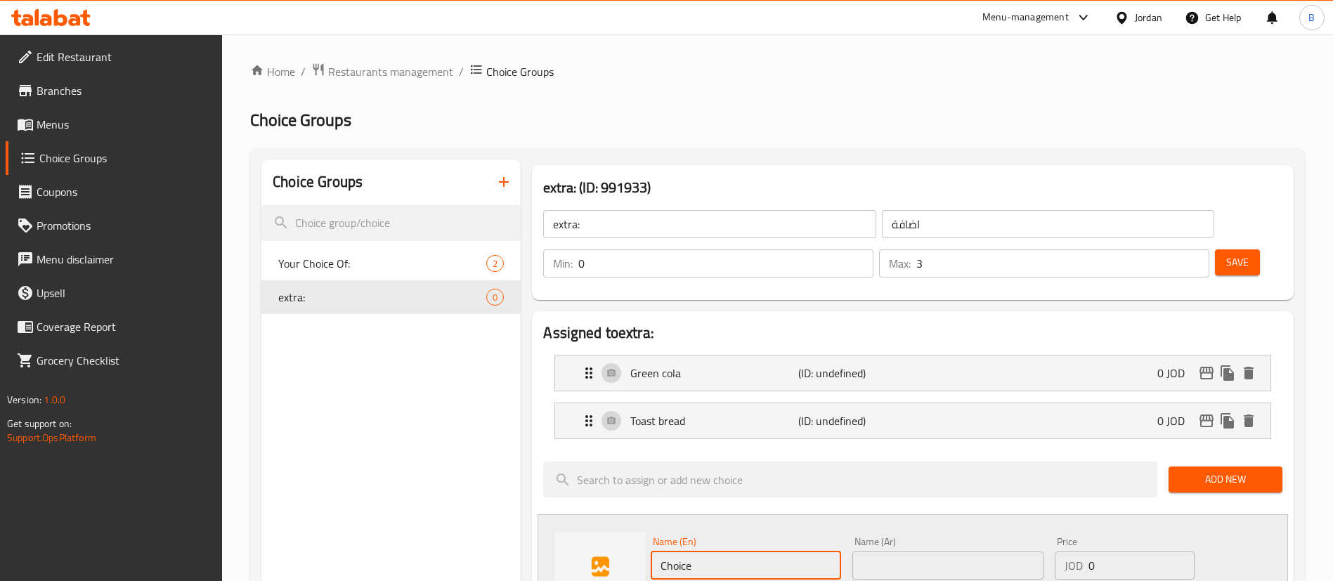
drag, startPoint x: 759, startPoint y: 536, endPoint x: 403, endPoint y: 519, distance: 356.6
type input "Nutella 30 ml"
click at [975, 551] on input "text" at bounding box center [947, 565] width 190 height 28
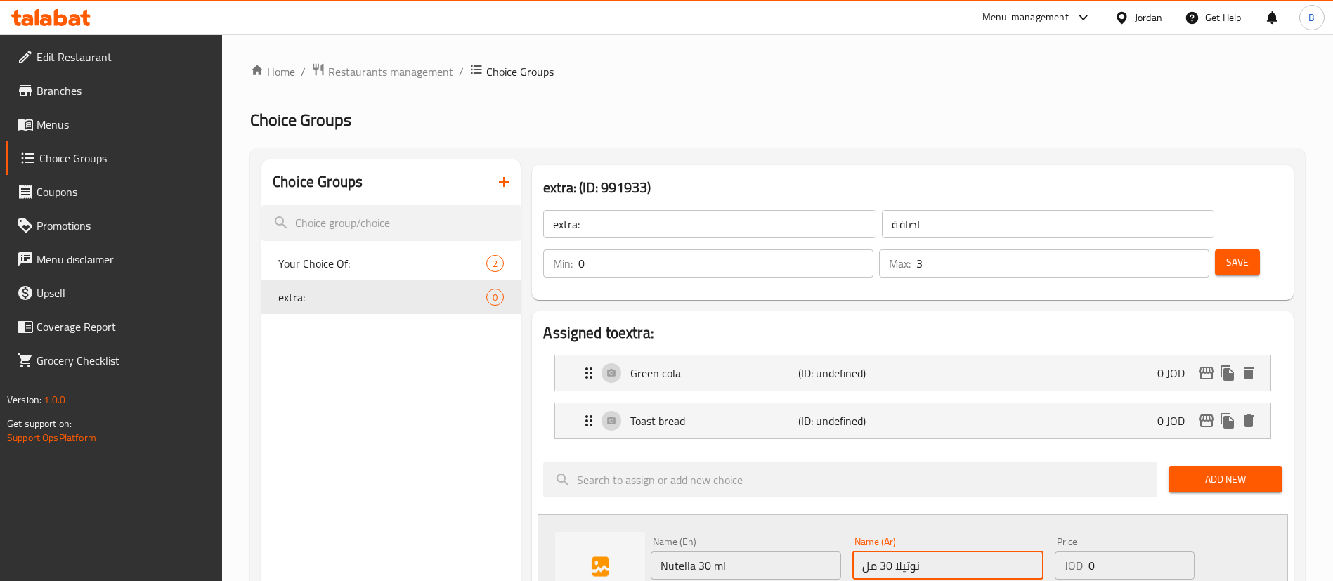
type input "نوتيلا 30 مل"
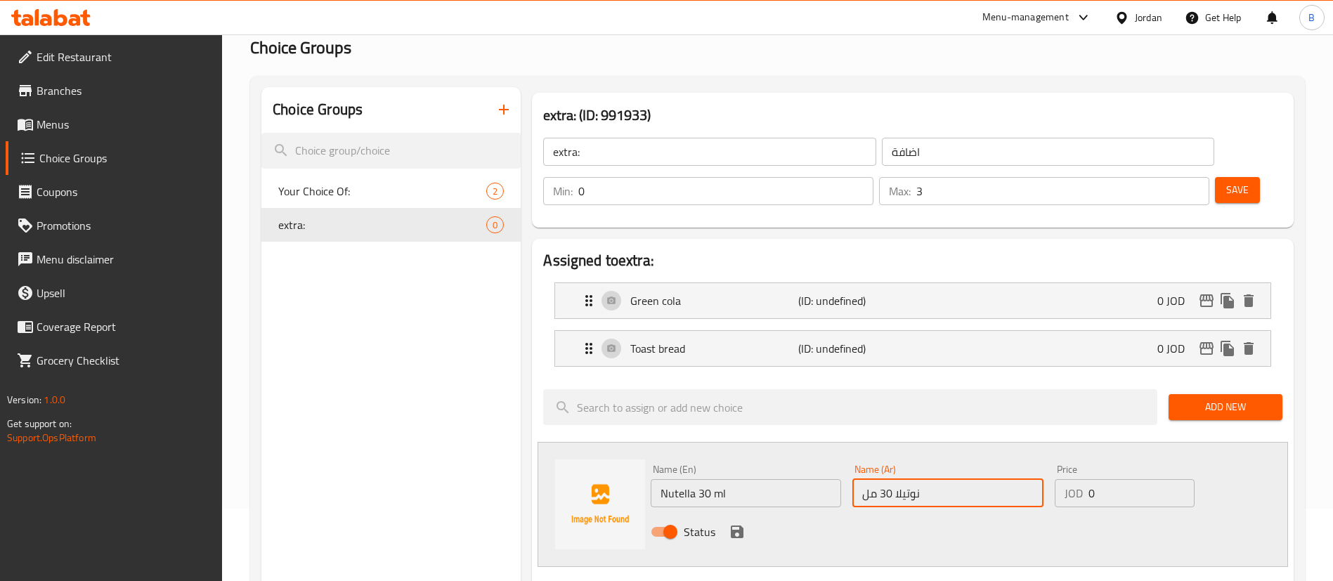
scroll to position [105, 0]
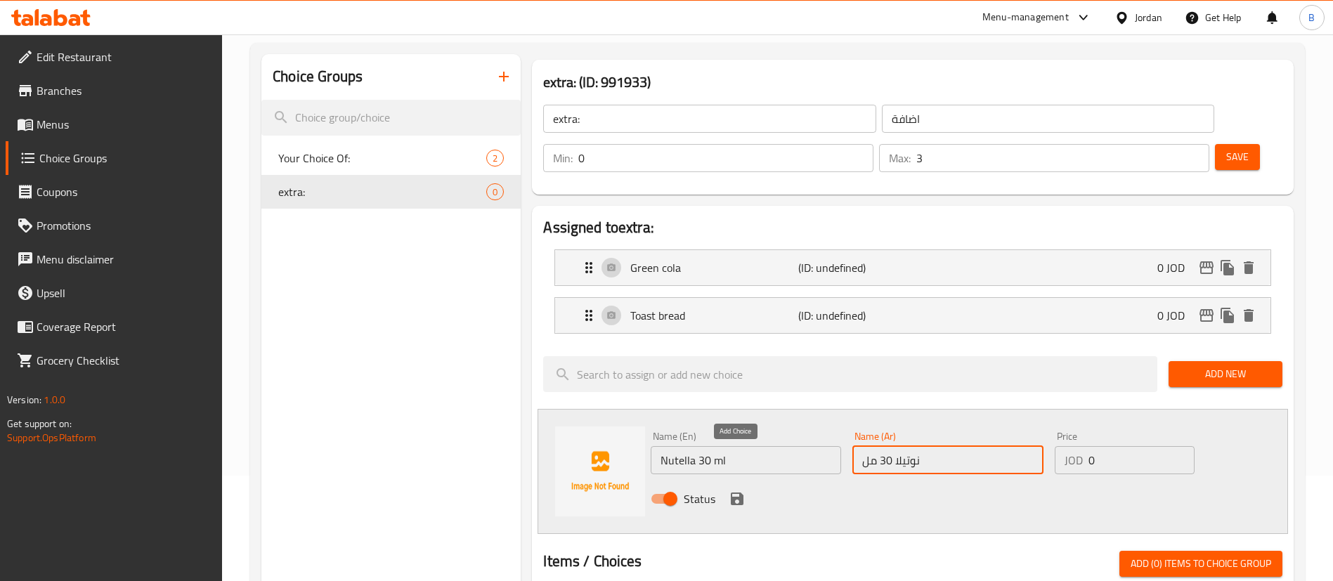
click at [739, 492] on icon "save" at bounding box center [737, 498] width 13 height 13
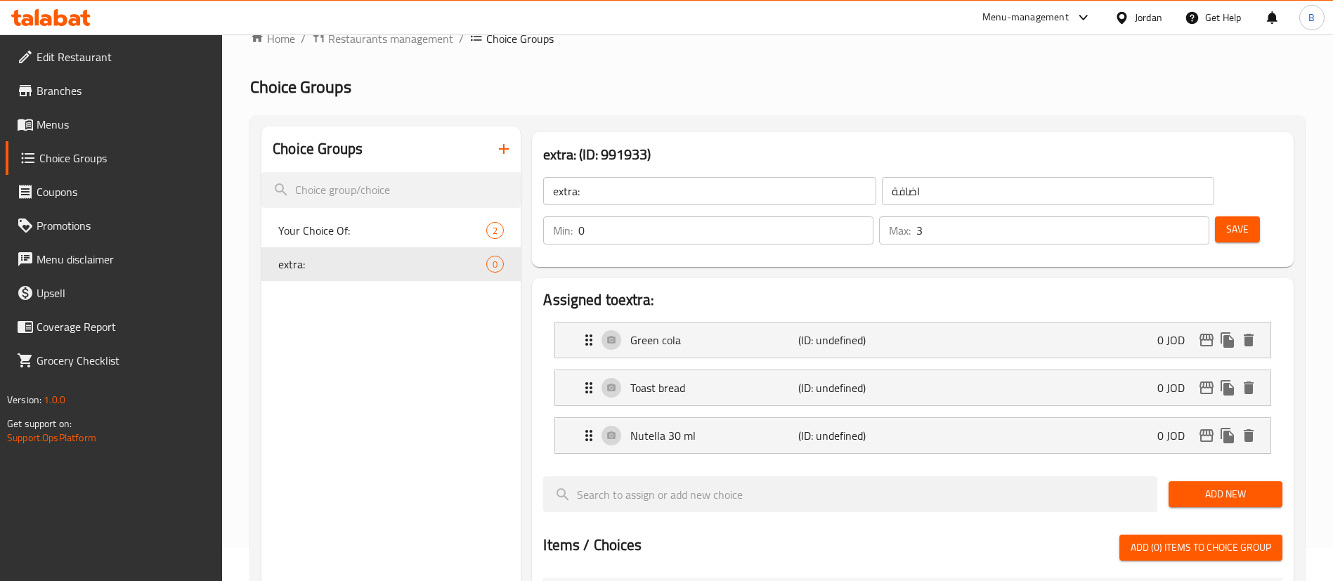
scroll to position [0, 0]
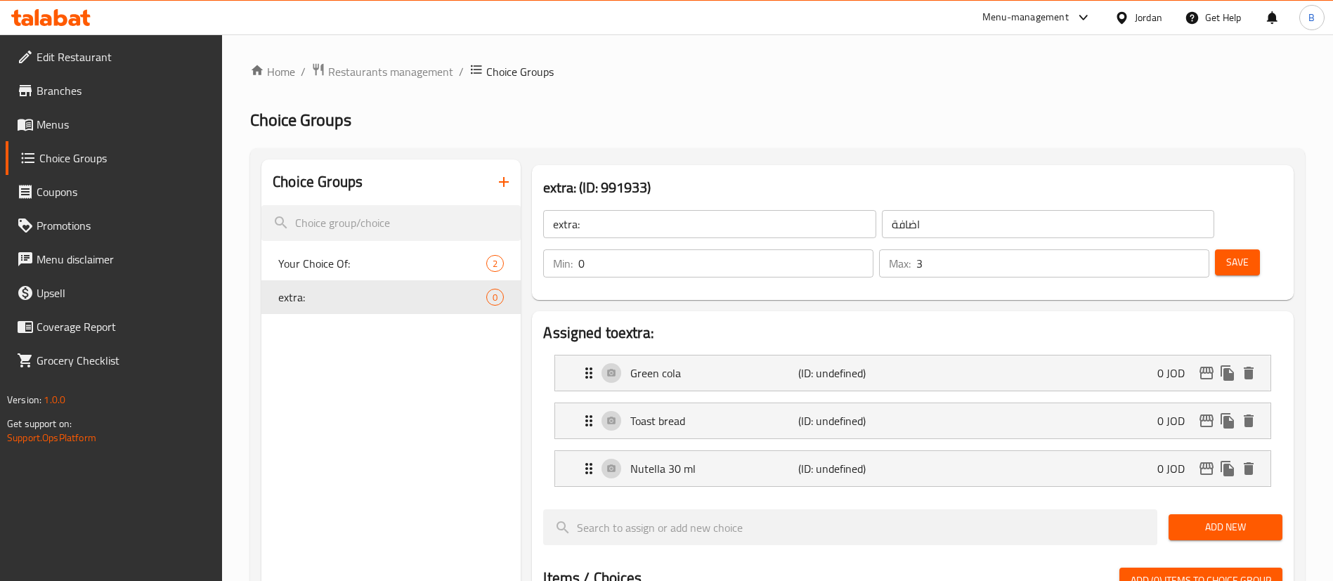
click at [1226, 254] on span "Save" at bounding box center [1237, 263] width 22 height 18
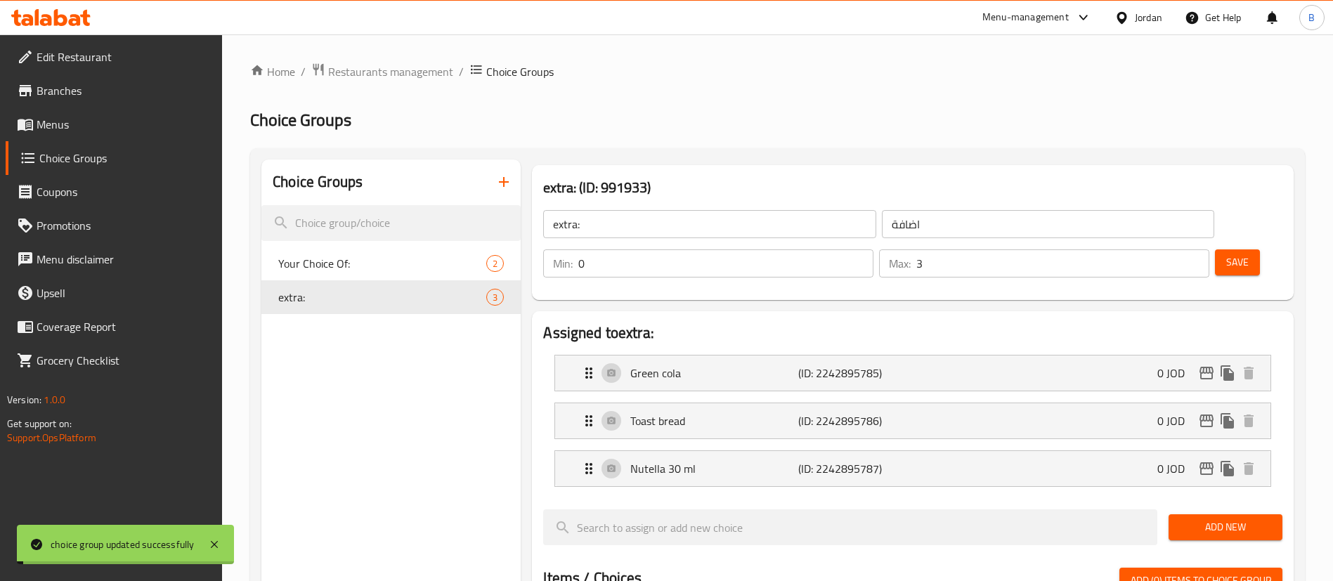
click at [76, 128] on span "Menus" at bounding box center [124, 124] width 175 height 17
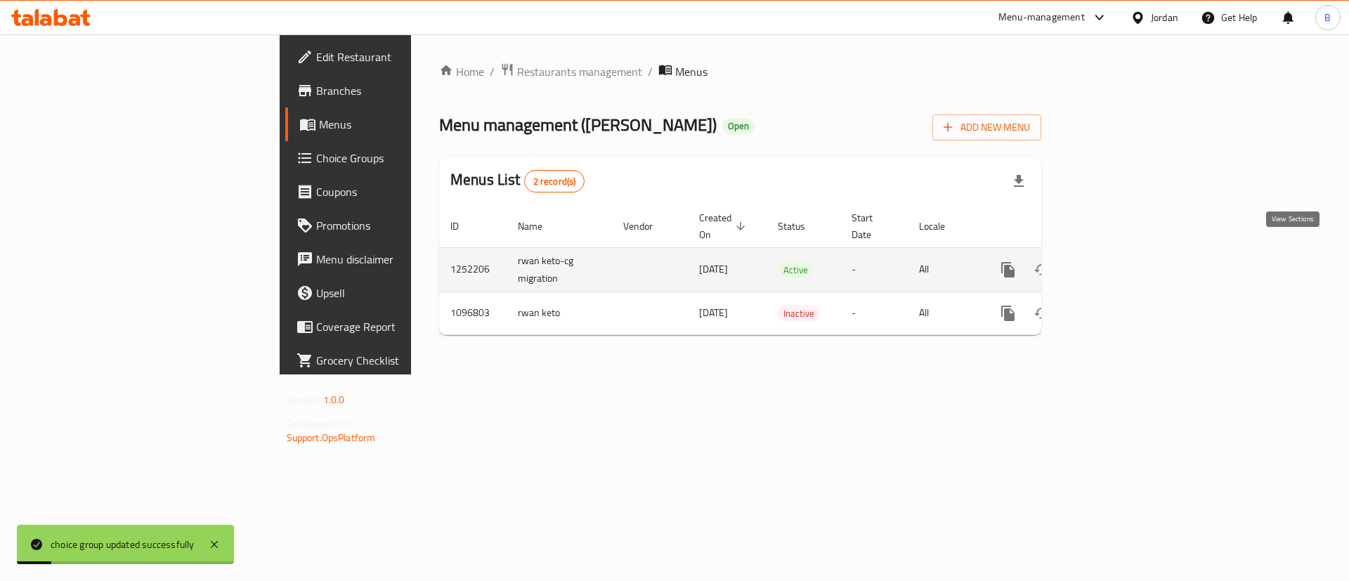
click at [1116, 263] on icon "enhanced table" at bounding box center [1109, 269] width 13 height 13
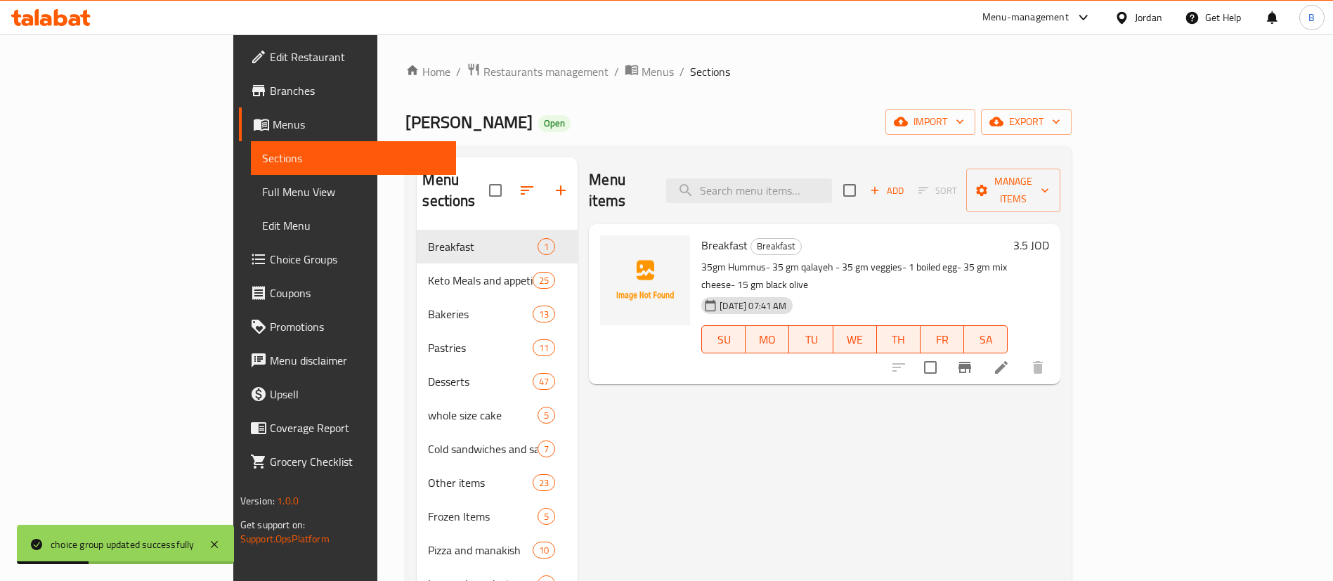
click at [1010, 359] on icon at bounding box center [1001, 367] width 17 height 17
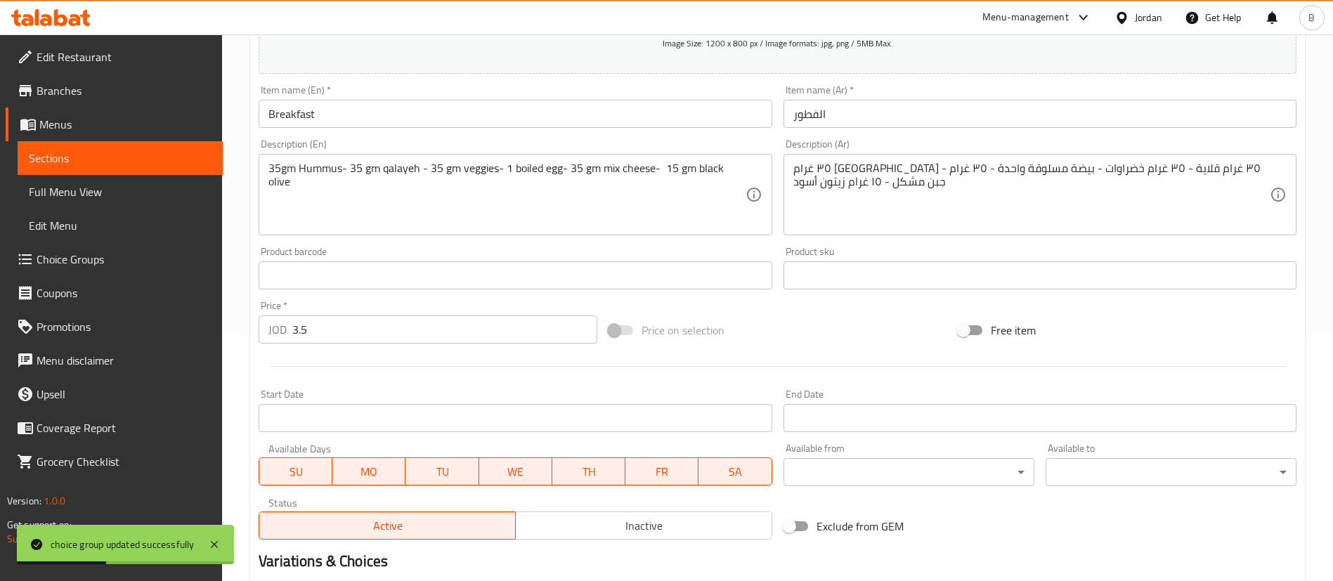
scroll to position [412, 0]
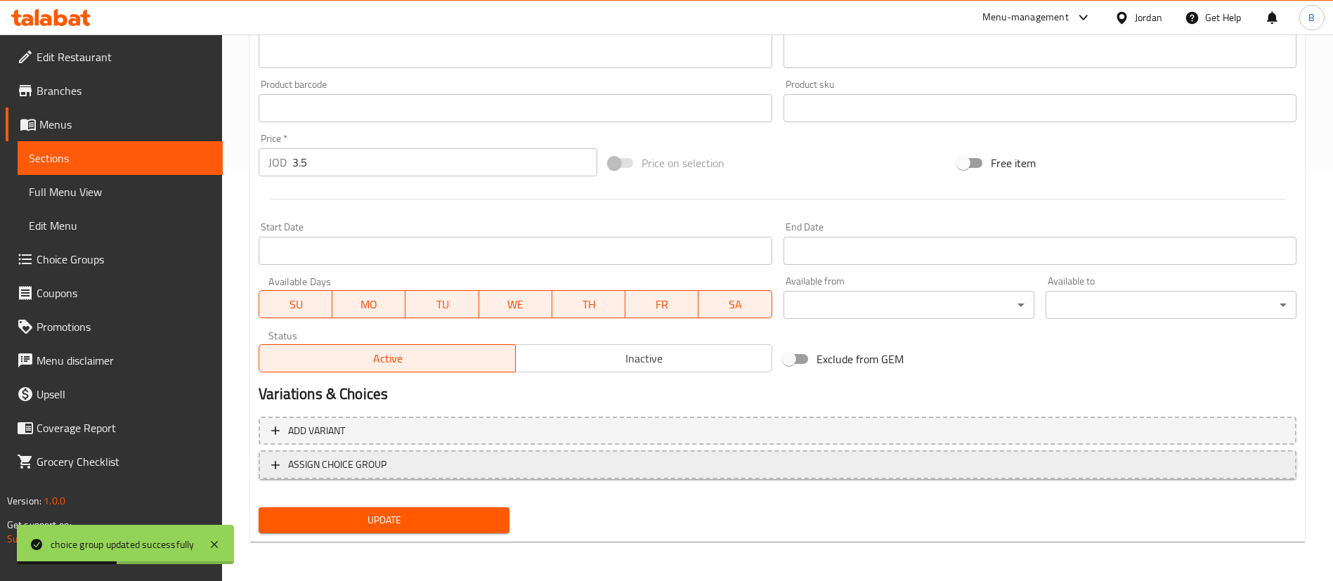
click at [419, 459] on span "ASSIGN CHOICE GROUP" at bounding box center [777, 465] width 1012 height 18
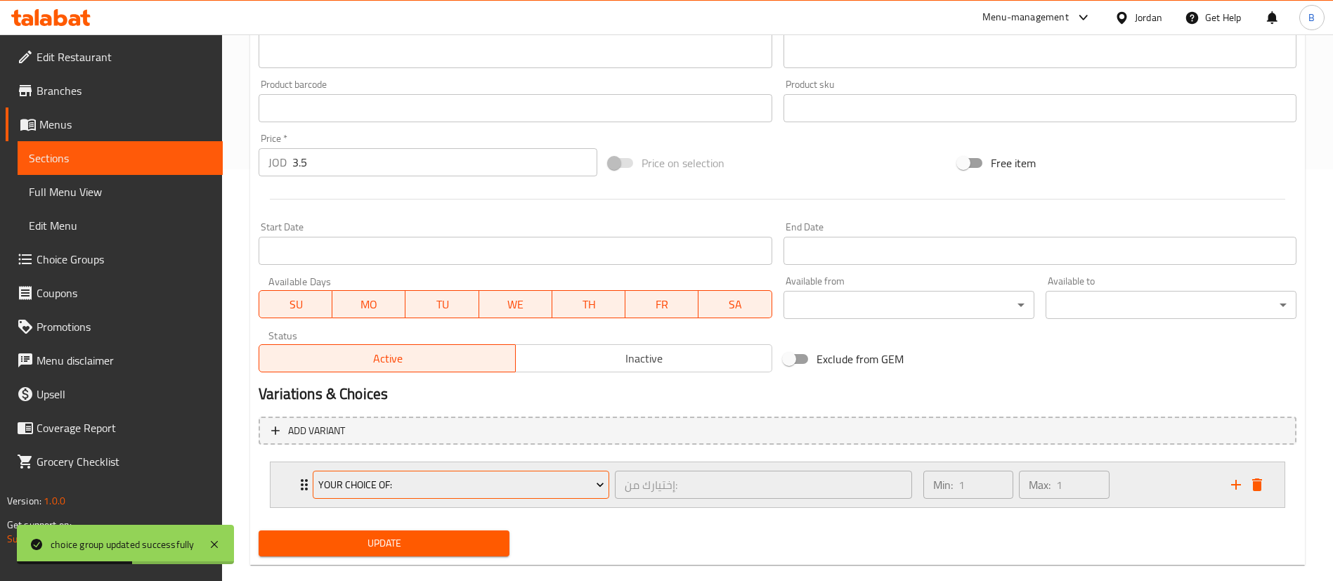
click at [443, 479] on span "Your Choice Of:" at bounding box center [461, 485] width 286 height 18
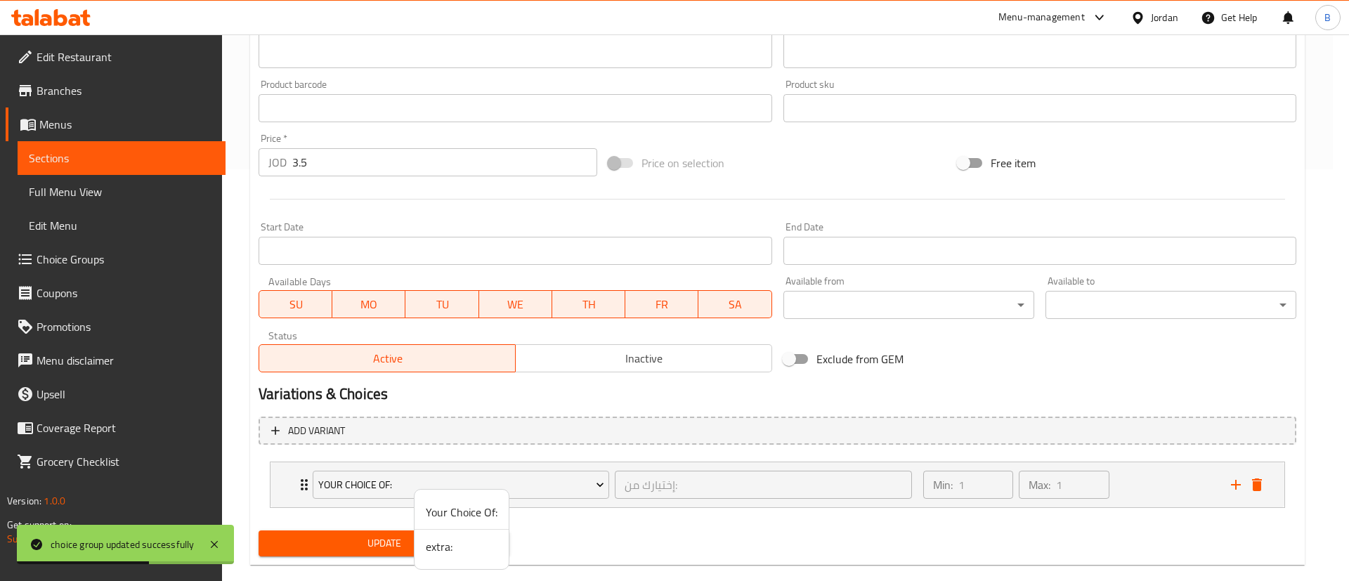
click at [462, 542] on span "extra:" at bounding box center [462, 546] width 72 height 17
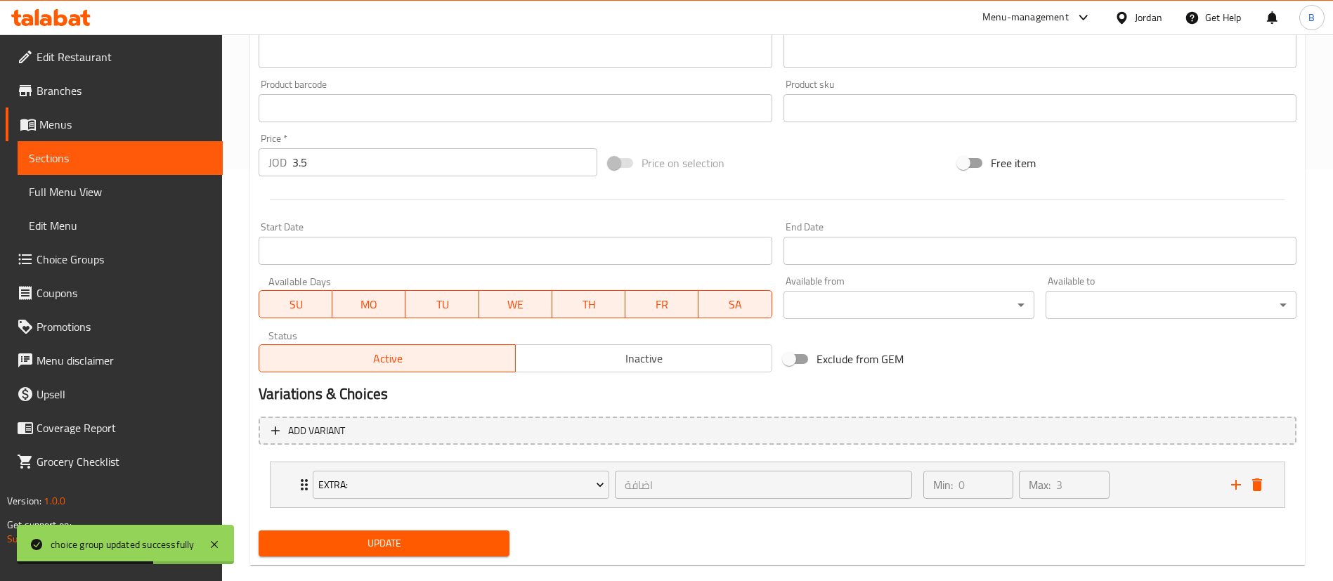
click at [450, 530] on button "Update" at bounding box center [384, 543] width 251 height 26
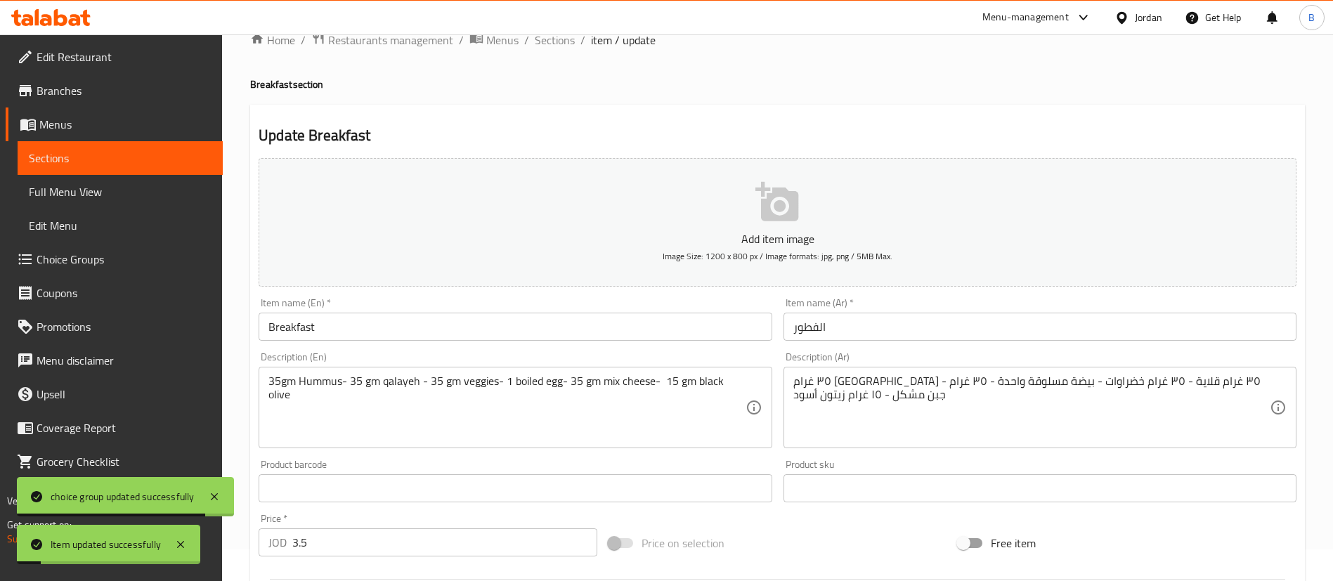
scroll to position [0, 0]
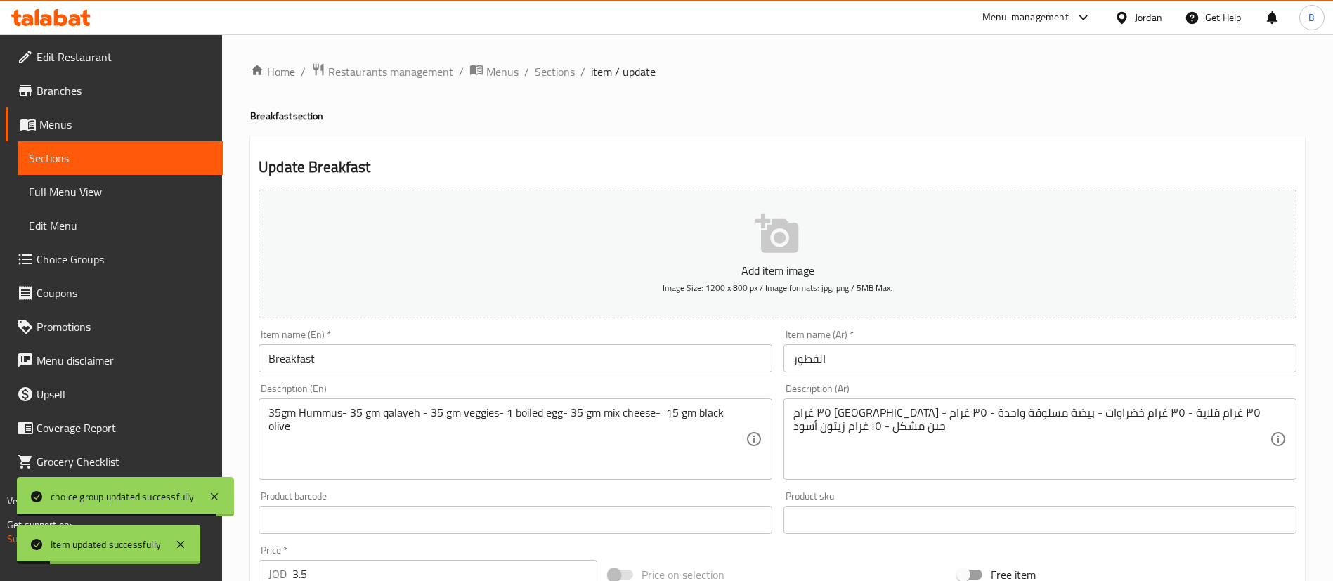
click at [566, 72] on span "Sections" at bounding box center [555, 71] width 40 height 17
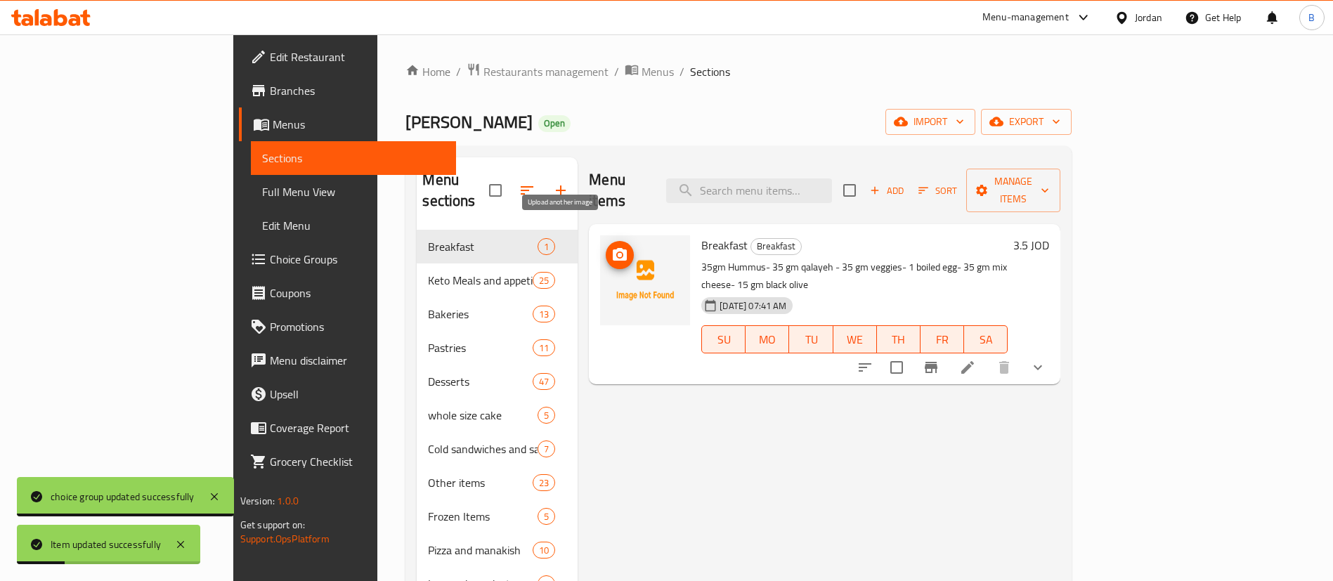
click at [611, 247] on icon "upload picture" at bounding box center [619, 255] width 17 height 17
